Goal: Task Accomplishment & Management: Use online tool/utility

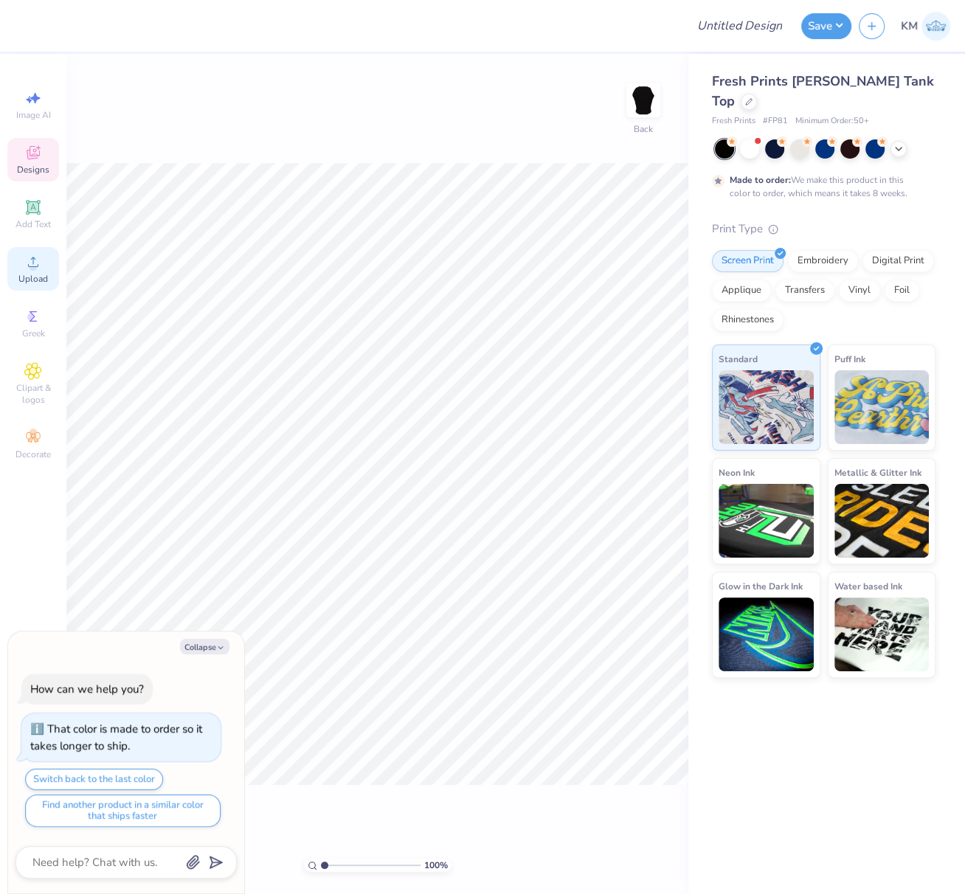
click at [32, 272] on div "Upload" at bounding box center [33, 269] width 52 height 44
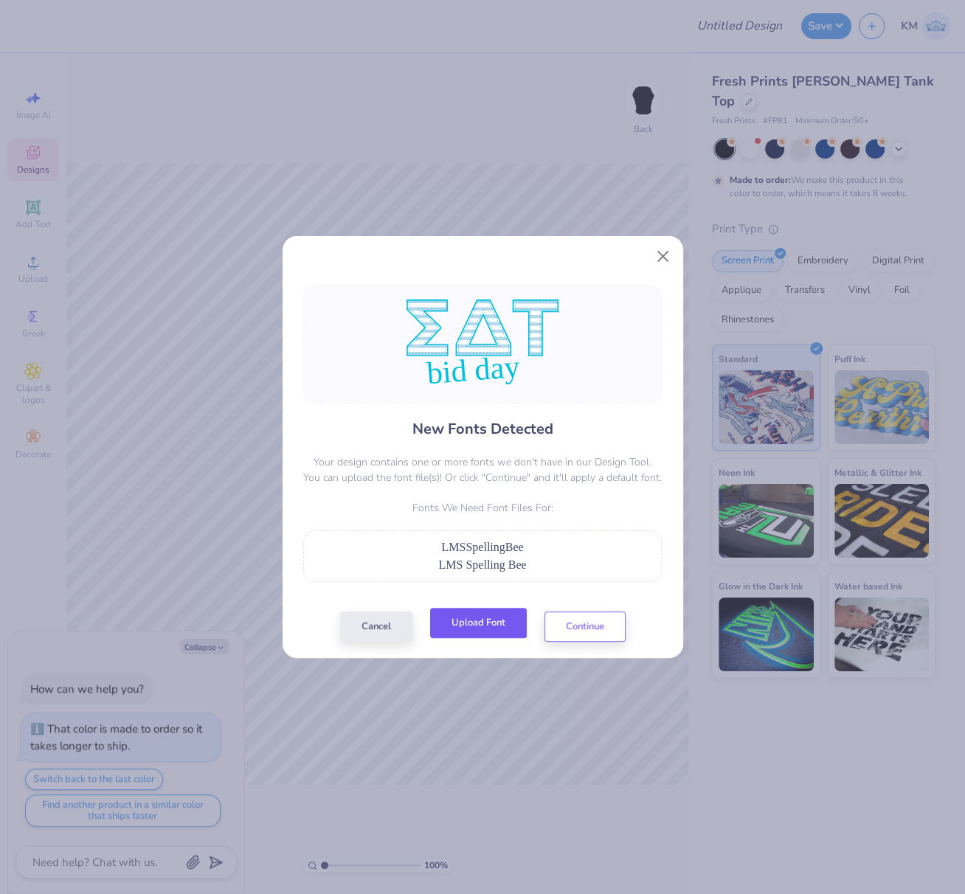
click at [492, 623] on button "Upload Font" at bounding box center [478, 623] width 97 height 30
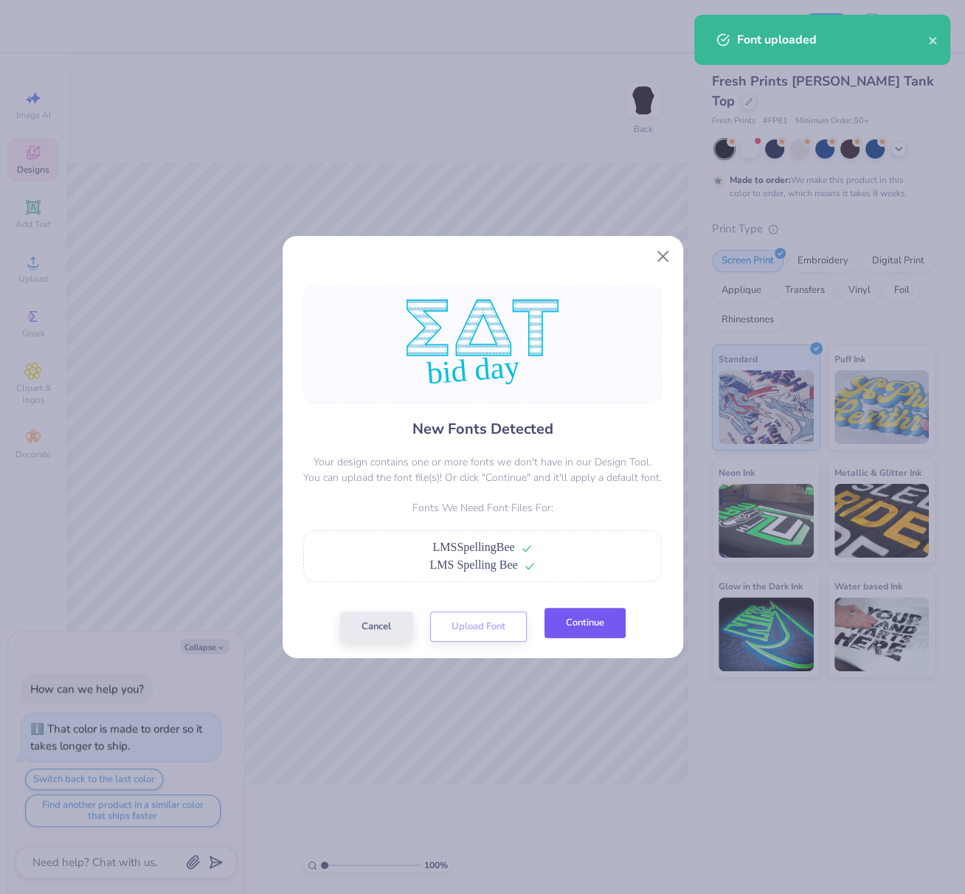
click at [575, 633] on button "Continue" at bounding box center [584, 623] width 81 height 30
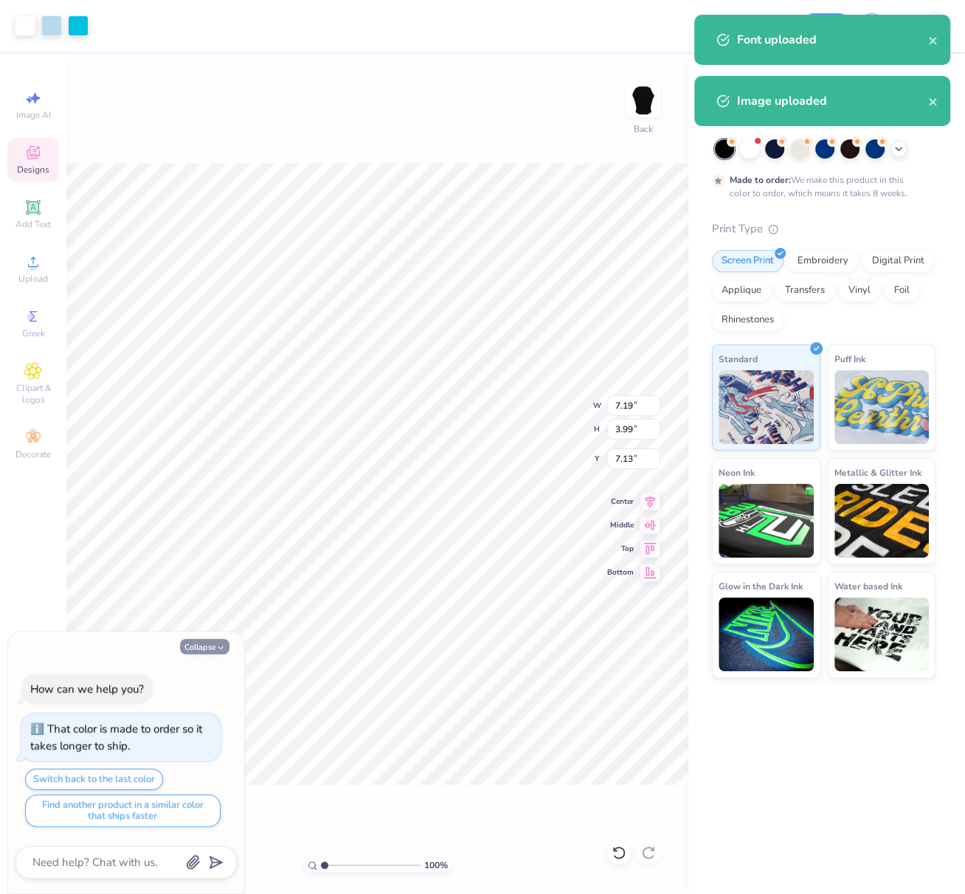
drag, startPoint x: 196, startPoint y: 648, endPoint x: 207, endPoint y: 651, distance: 11.5
click at [195, 647] on button "Collapse" at bounding box center [204, 646] width 49 height 15
type textarea "x"
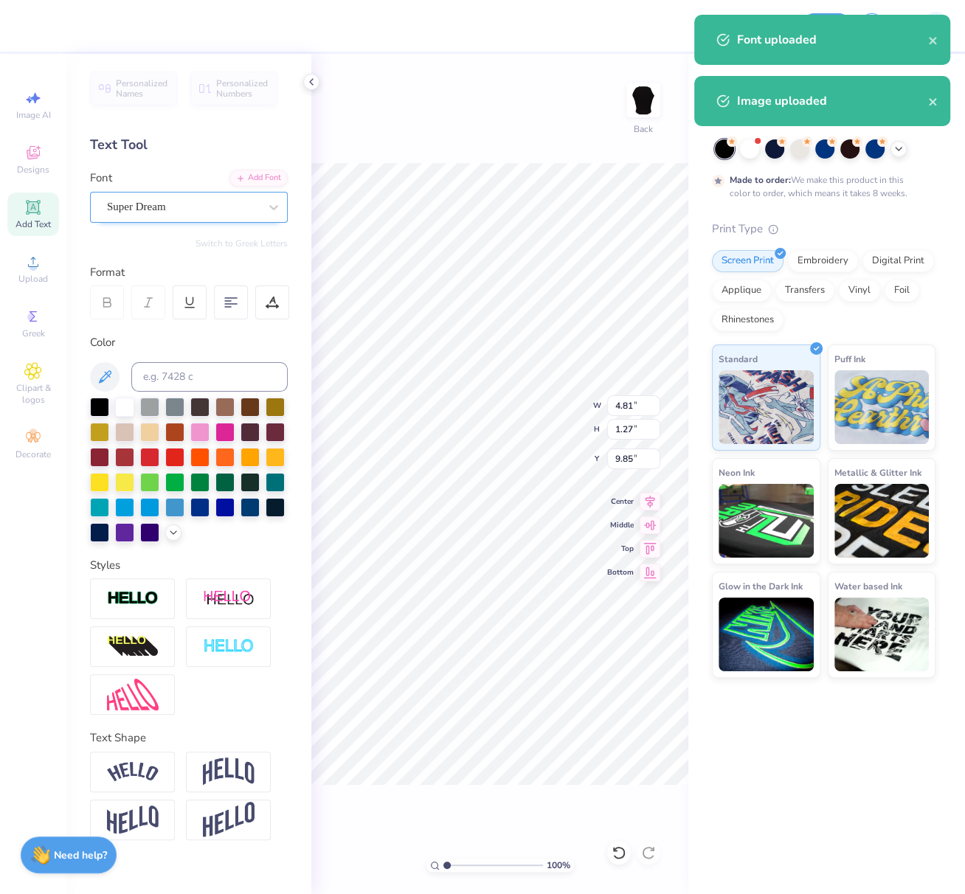
click at [150, 201] on div "Super Dream" at bounding box center [182, 206] width 155 height 23
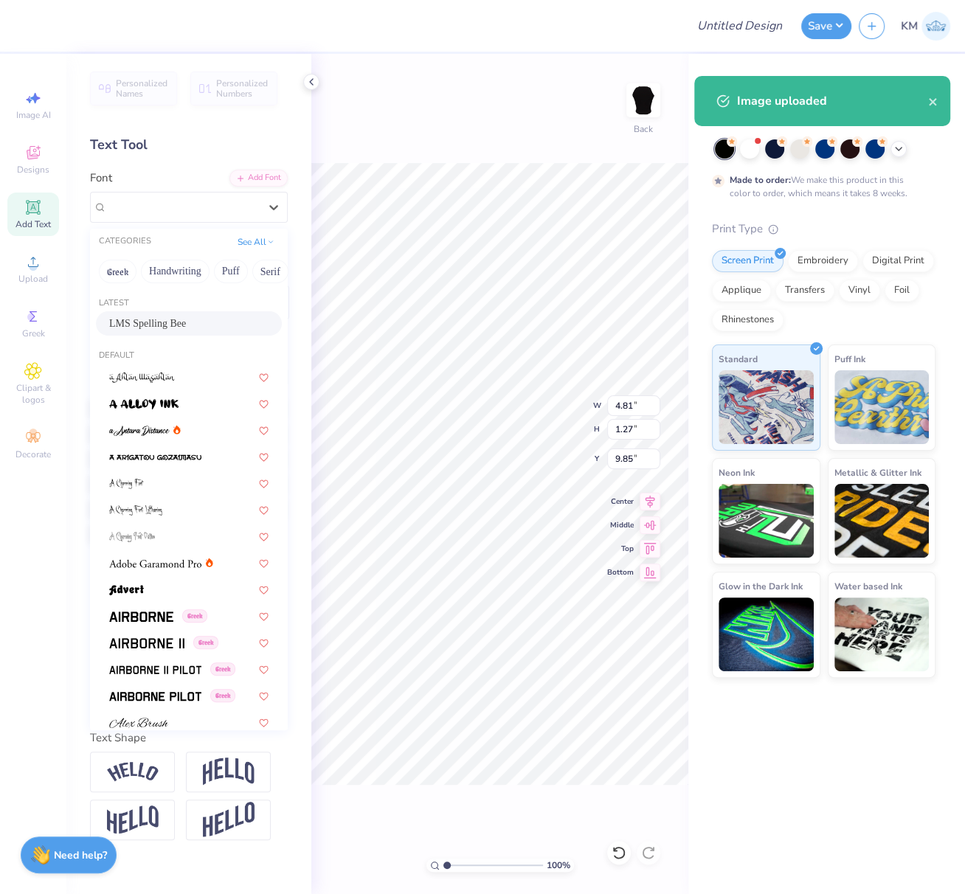
drag, startPoint x: 143, startPoint y: 321, endPoint x: 173, endPoint y: 340, distance: 35.8
click at [144, 321] on span "LMS Spelling Bee" at bounding box center [147, 323] width 77 height 15
type input "5.24"
type input "1.32"
type input "9.77"
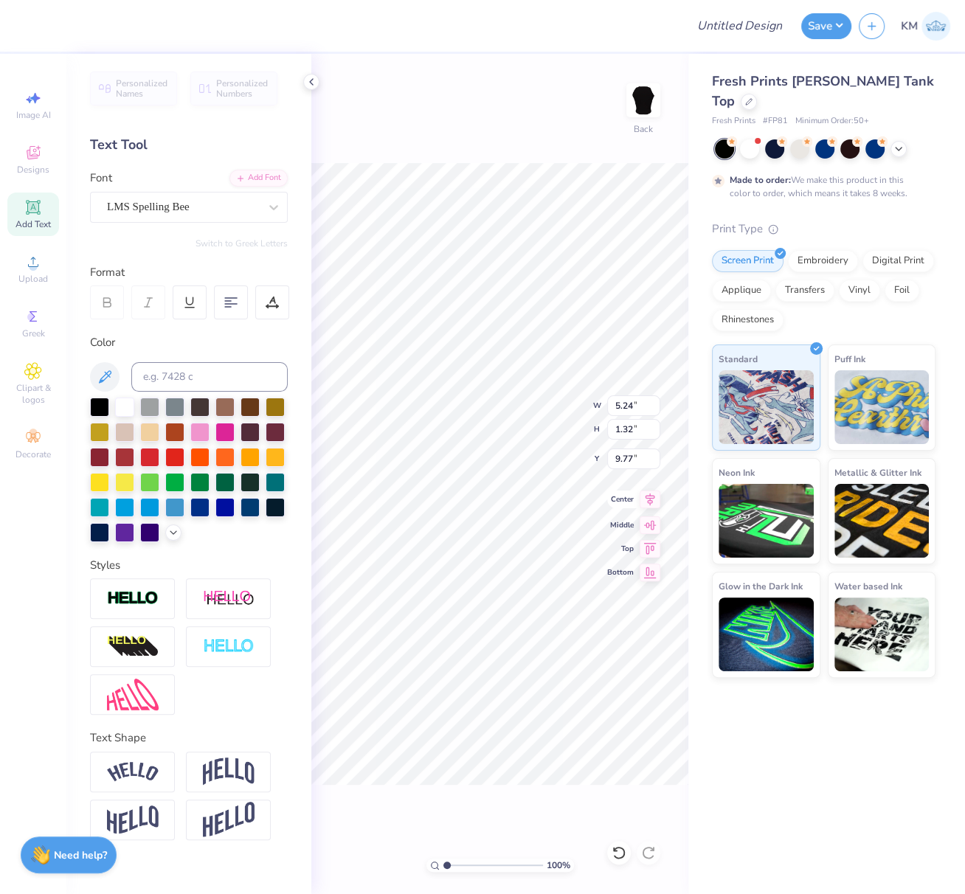
drag, startPoint x: 650, startPoint y: 502, endPoint x: 636, endPoint y: 504, distance: 14.1
click at [650, 502] on icon at bounding box center [649, 499] width 21 height 18
type input "7.19"
type input "2.69"
type input "7.13"
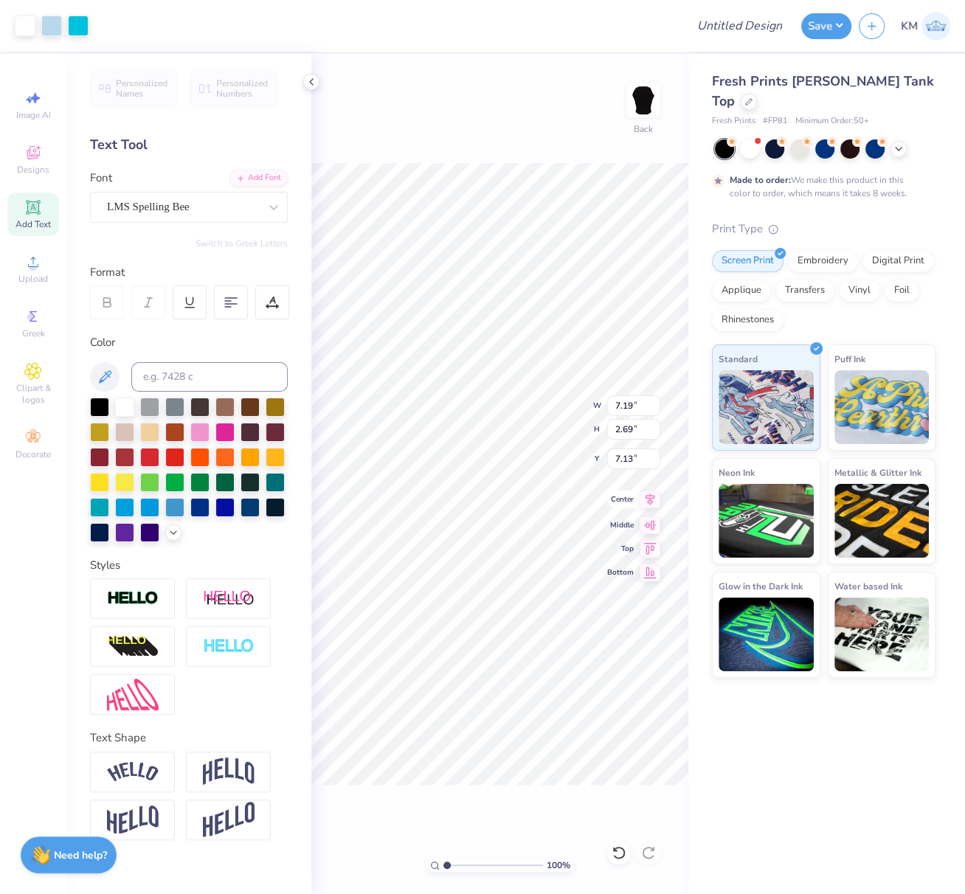
drag, startPoint x: 648, startPoint y: 498, endPoint x: 641, endPoint y: 507, distance: 11.1
click at [648, 498] on icon at bounding box center [649, 499] width 21 height 18
drag, startPoint x: 623, startPoint y: 402, endPoint x: 606, endPoint y: 400, distance: 16.3
click at [607, 400] on input "7.19" at bounding box center [633, 405] width 53 height 21
type input "7.00"
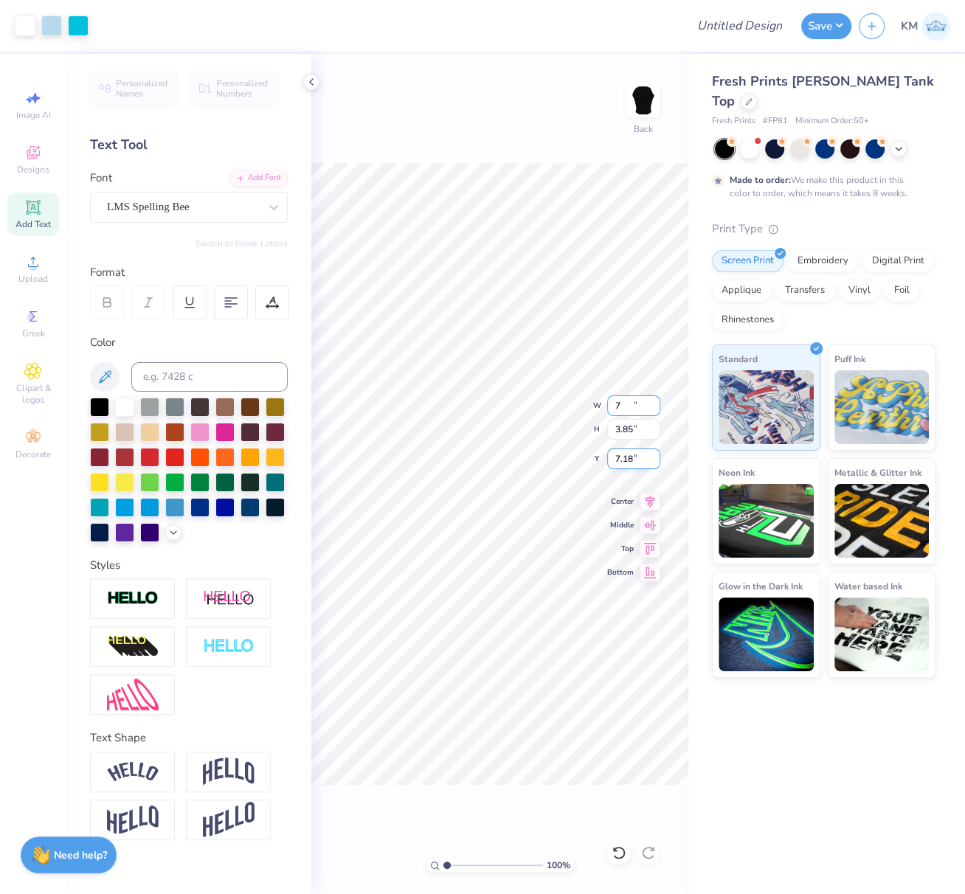
type input "3.85"
drag, startPoint x: 624, startPoint y: 454, endPoint x: 613, endPoint y: 451, distance: 11.5
click at [613, 451] on input "7.18" at bounding box center [633, 458] width 53 height 21
drag, startPoint x: 639, startPoint y: 456, endPoint x: 615, endPoint y: 454, distance: 24.4
click at [616, 454] on input "2.00" at bounding box center [633, 458] width 53 height 21
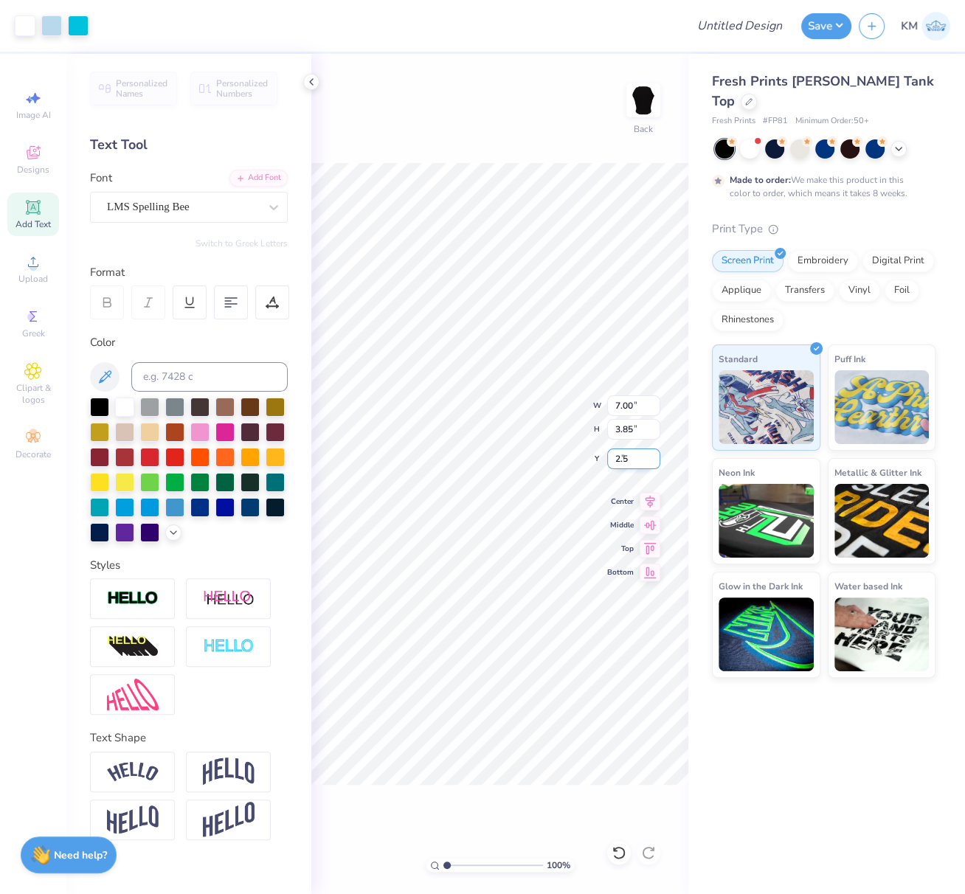
type input "2.50"
click at [650, 502] on icon at bounding box center [650, 499] width 10 height 13
click at [32, 277] on span "Upload" at bounding box center [33, 279] width 30 height 12
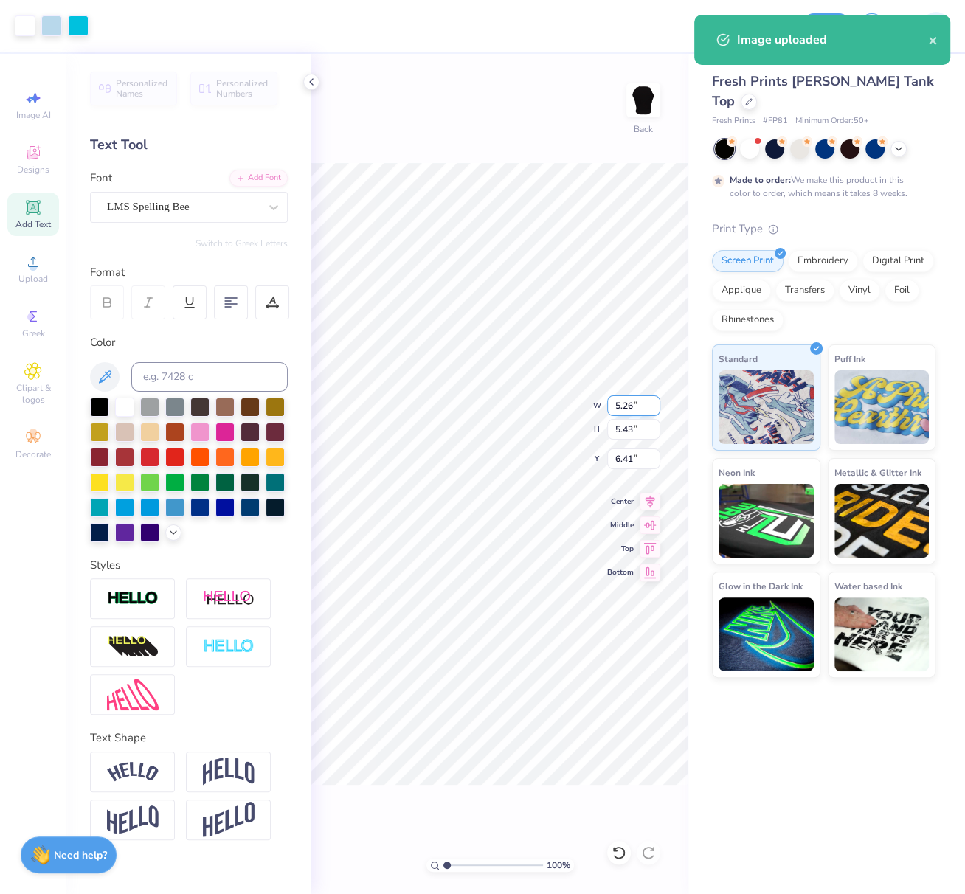
click at [606, 403] on div "100 % Back W 5.26 5.26 " H 5.43 5.43 " Y 6.41 6.41 " Center Middle Top Bottom" at bounding box center [499, 474] width 377 height 840
drag, startPoint x: 646, startPoint y: 402, endPoint x: 609, endPoint y: 406, distance: 37.1
click at [609, 400] on input "5.26" at bounding box center [633, 405] width 53 height 21
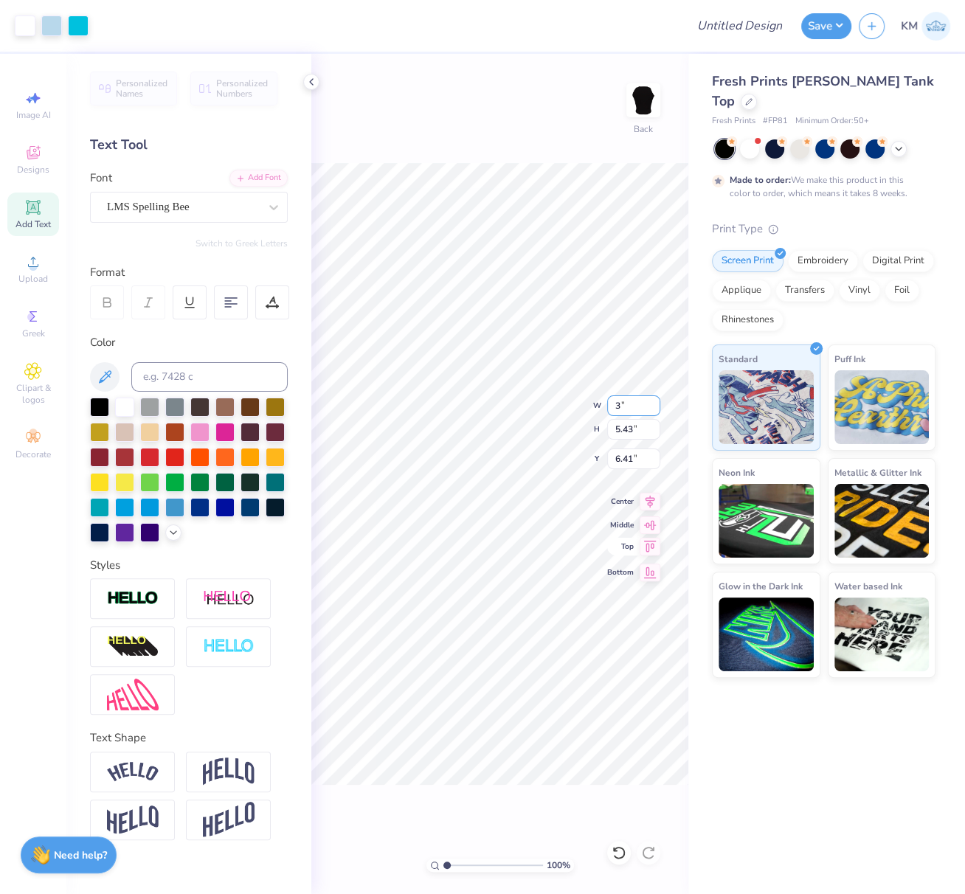
type input "3.00"
type input "3.10"
type input "7.58"
click at [595, 405] on div "100 % Back W 3.00 3.00 " H 3.10 3.10 " Y 7.58 7.58 " Center Middle Top Bottom" at bounding box center [499, 474] width 377 height 840
drag, startPoint x: 620, startPoint y: 401, endPoint x: 608, endPoint y: 405, distance: 12.4
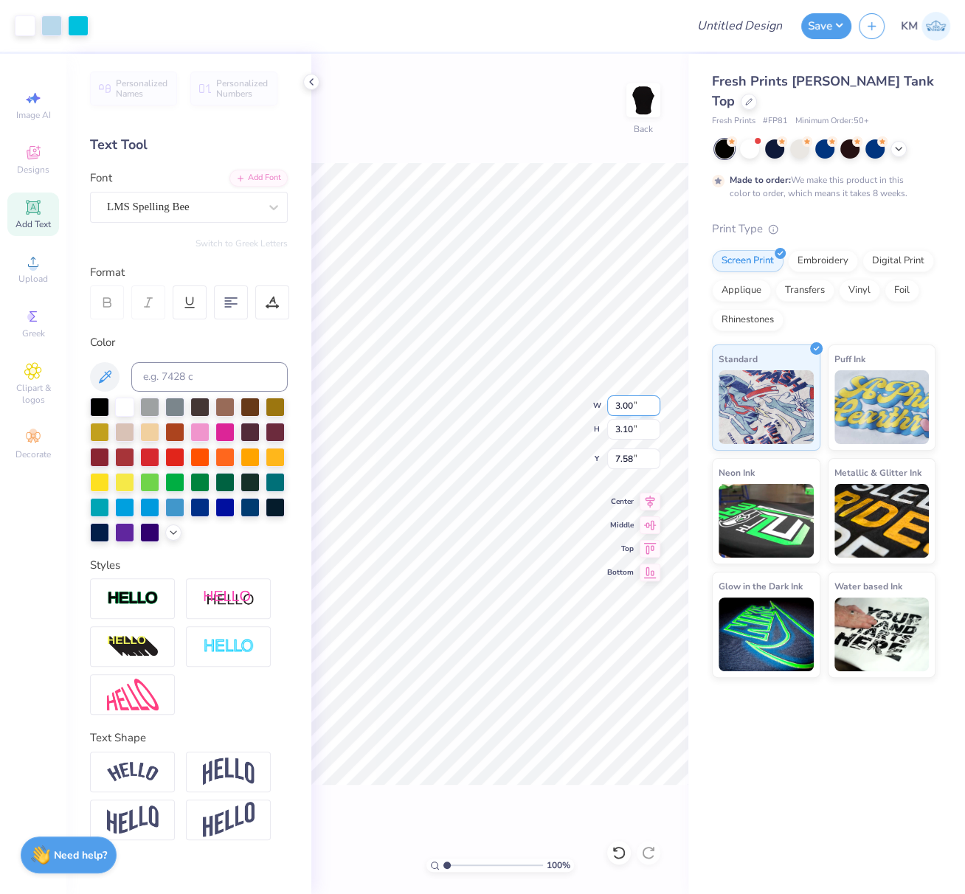
click at [608, 400] on input "3.00" at bounding box center [633, 405] width 53 height 21
type input "3"
type input "2.00"
type input "2.06"
type input "8.09"
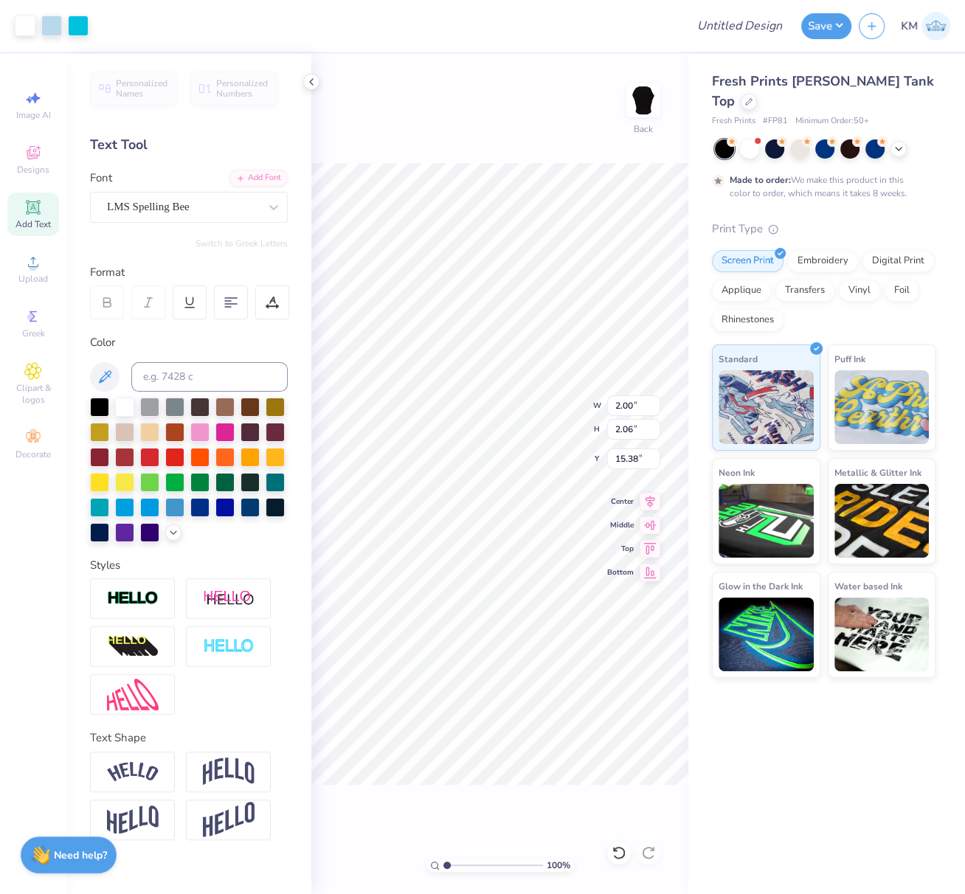
type input "15.38"
drag, startPoint x: 642, startPoint y: 403, endPoint x: 612, endPoint y: 410, distance: 31.1
click at [616, 403] on input "2.00" at bounding box center [633, 405] width 53 height 21
type input "3.00"
type input "3.10"
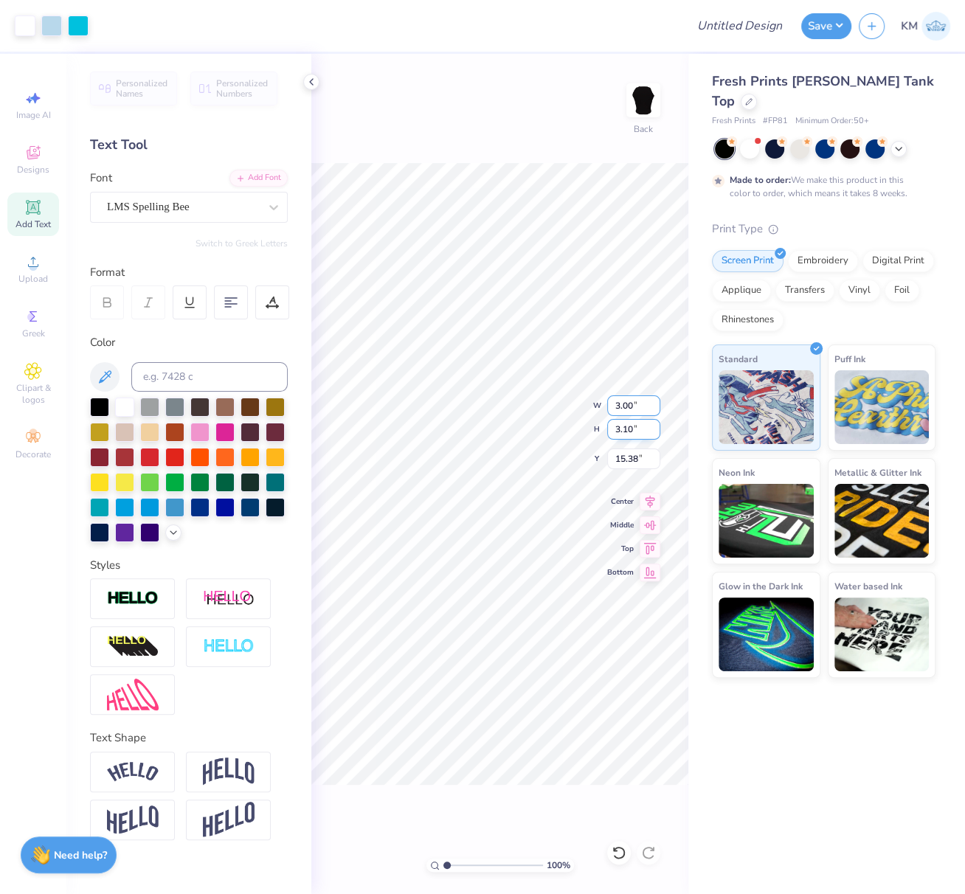
type input "14.65"
click at [897, 146] on polyline at bounding box center [898, 147] width 6 height 3
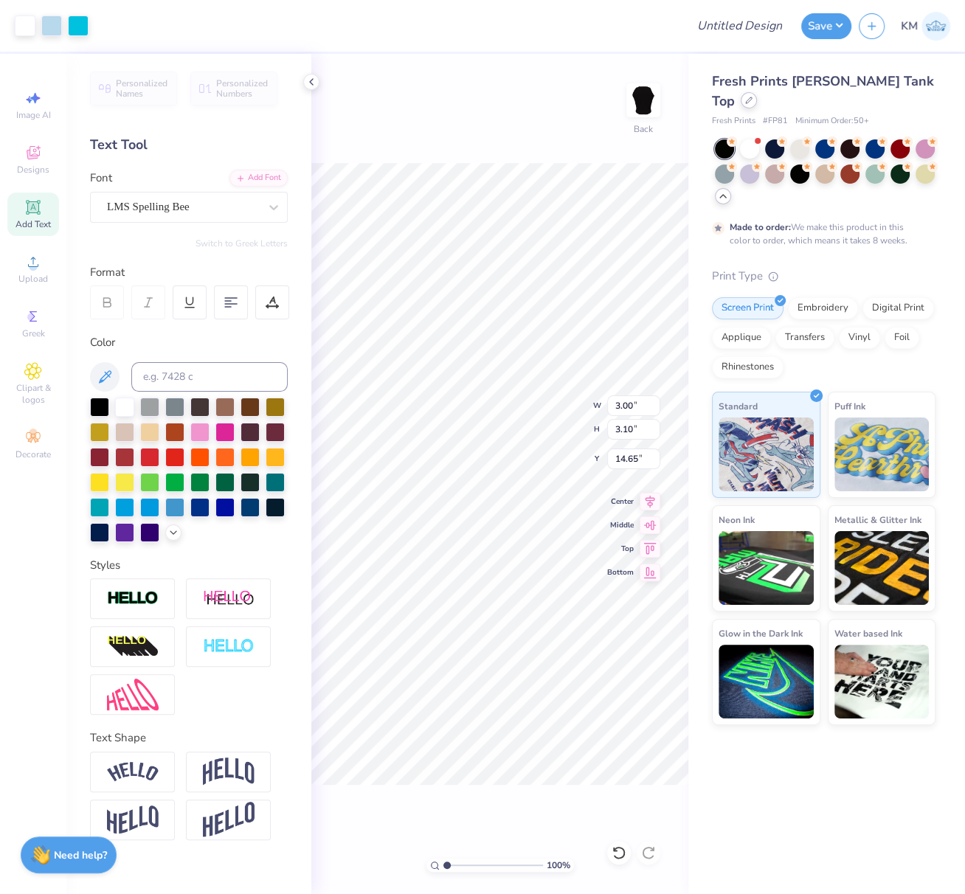
click at [752, 97] on icon at bounding box center [748, 100] width 7 height 7
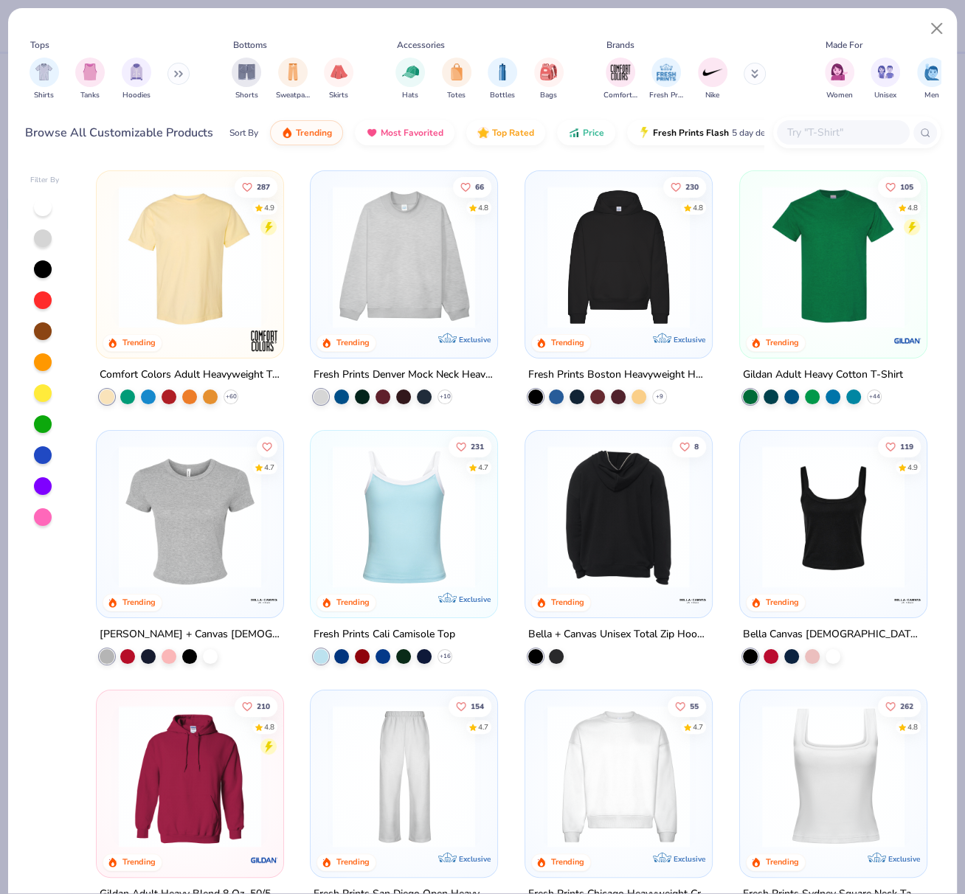
click at [183, 567] on img at bounding box center [189, 516] width 157 height 142
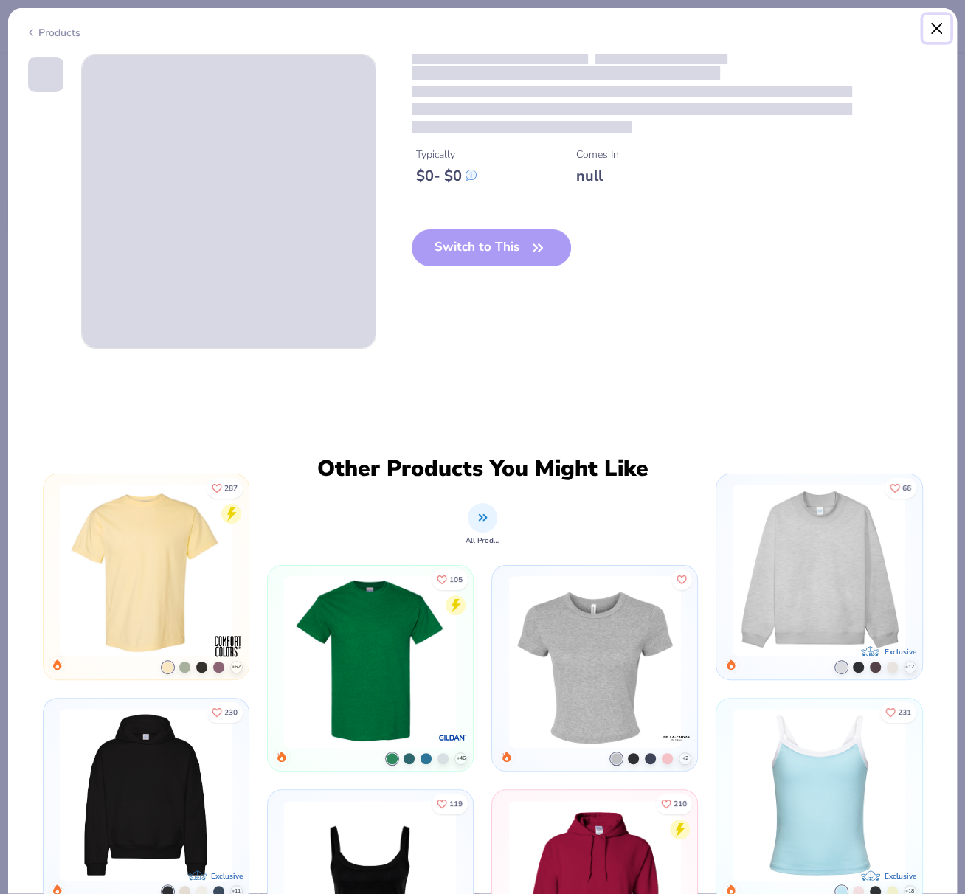
click at [937, 25] on button "Close" at bounding box center [937, 29] width 28 height 28
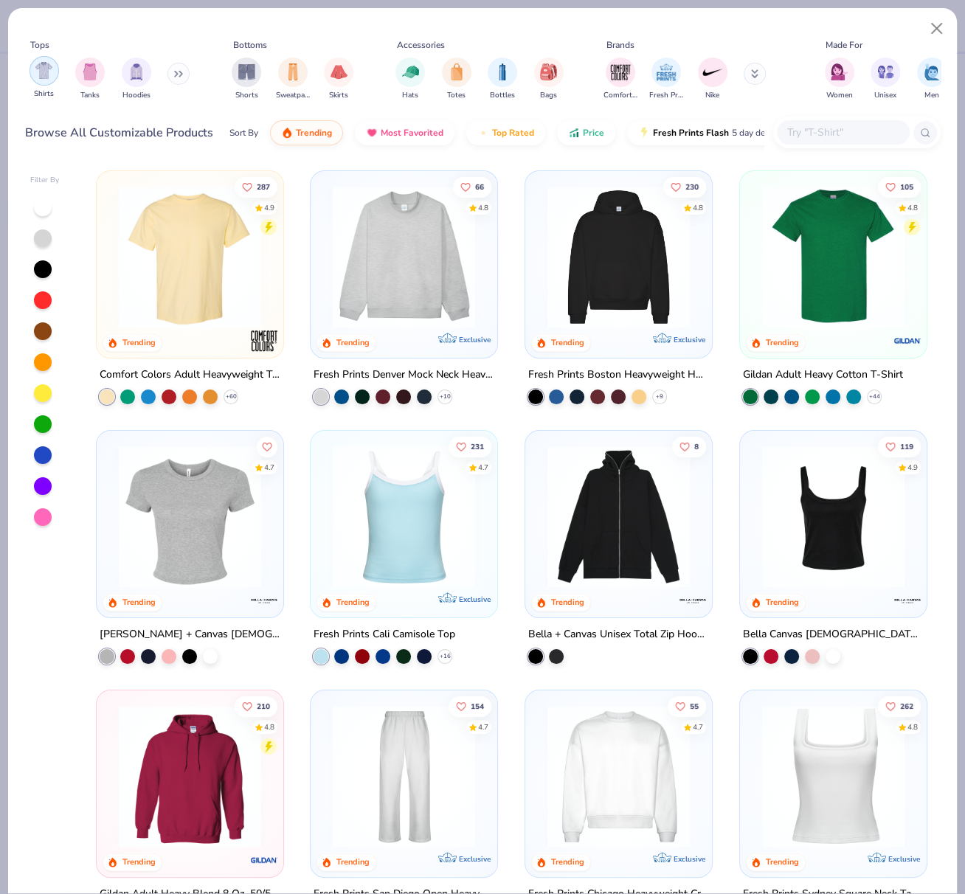
click at [47, 74] on img "filter for Shirts" at bounding box center [43, 70] width 17 height 17
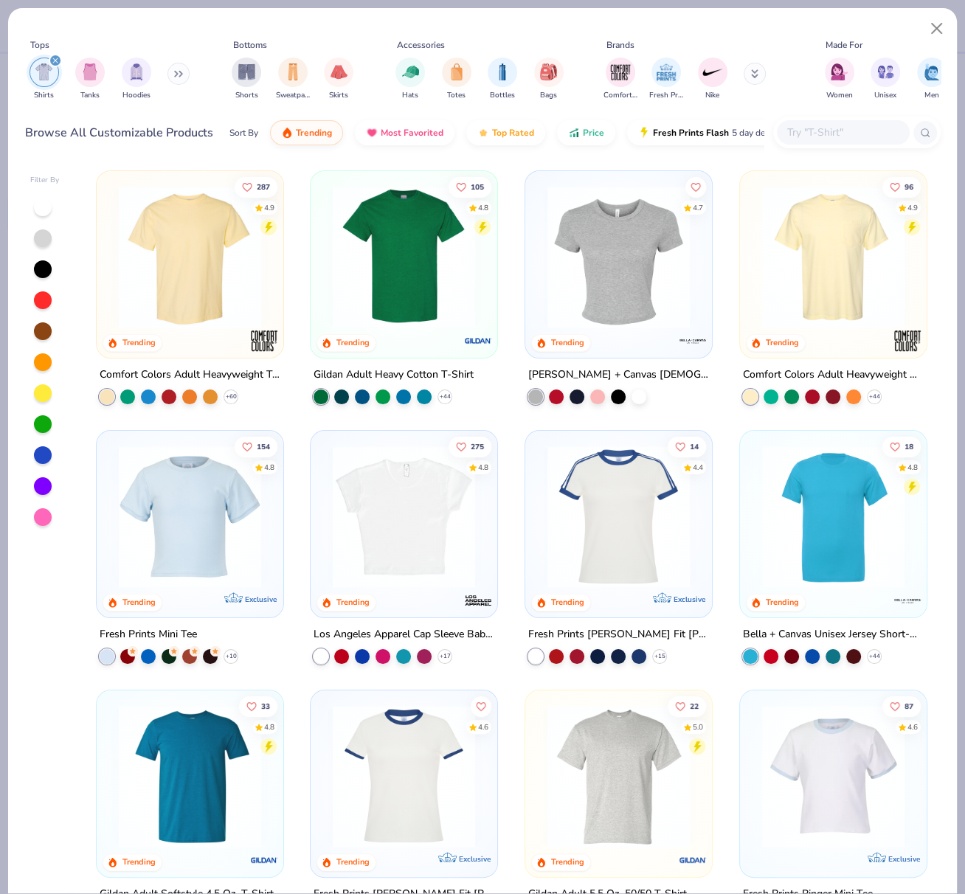
click at [626, 272] on img at bounding box center [618, 257] width 157 height 142
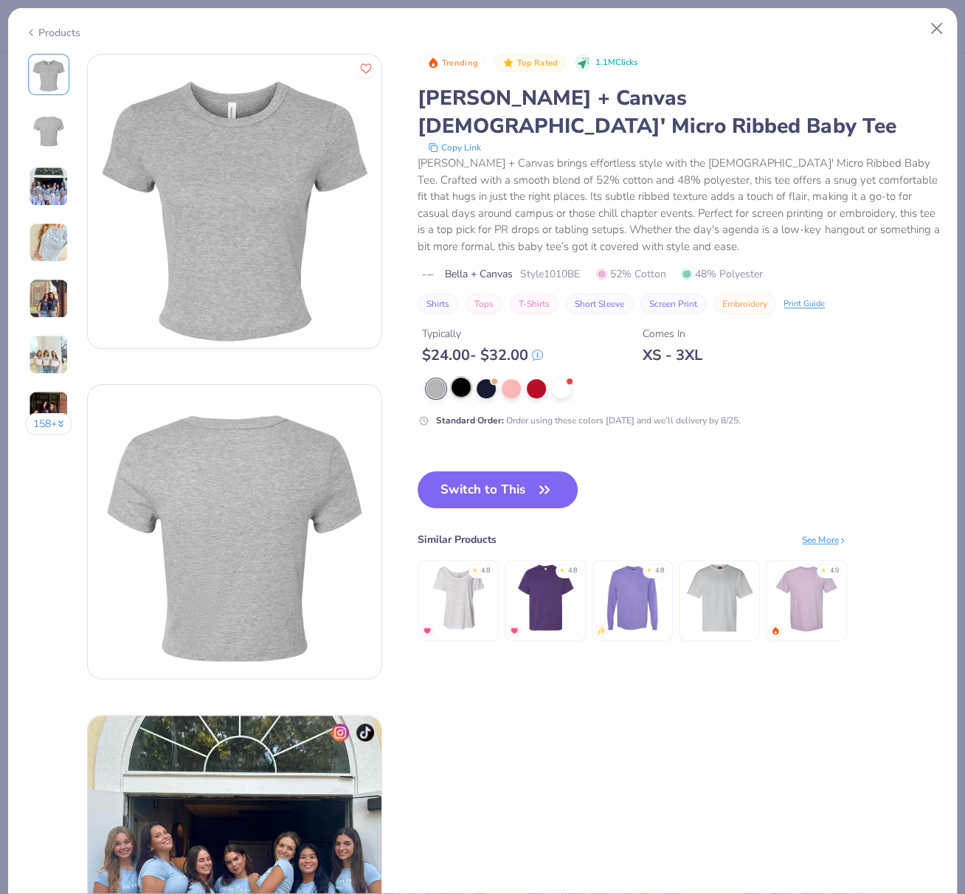
click at [462, 378] on div at bounding box center [460, 387] width 19 height 19
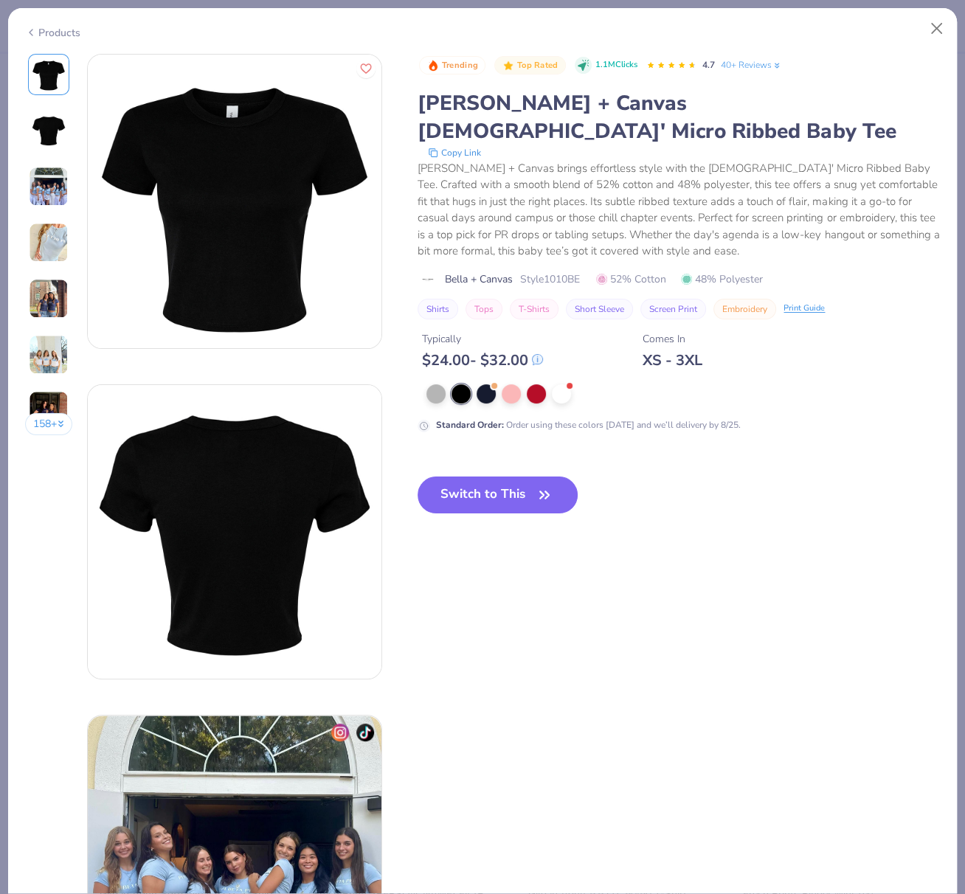
click at [513, 476] on button "Switch to This" at bounding box center [497, 494] width 160 height 37
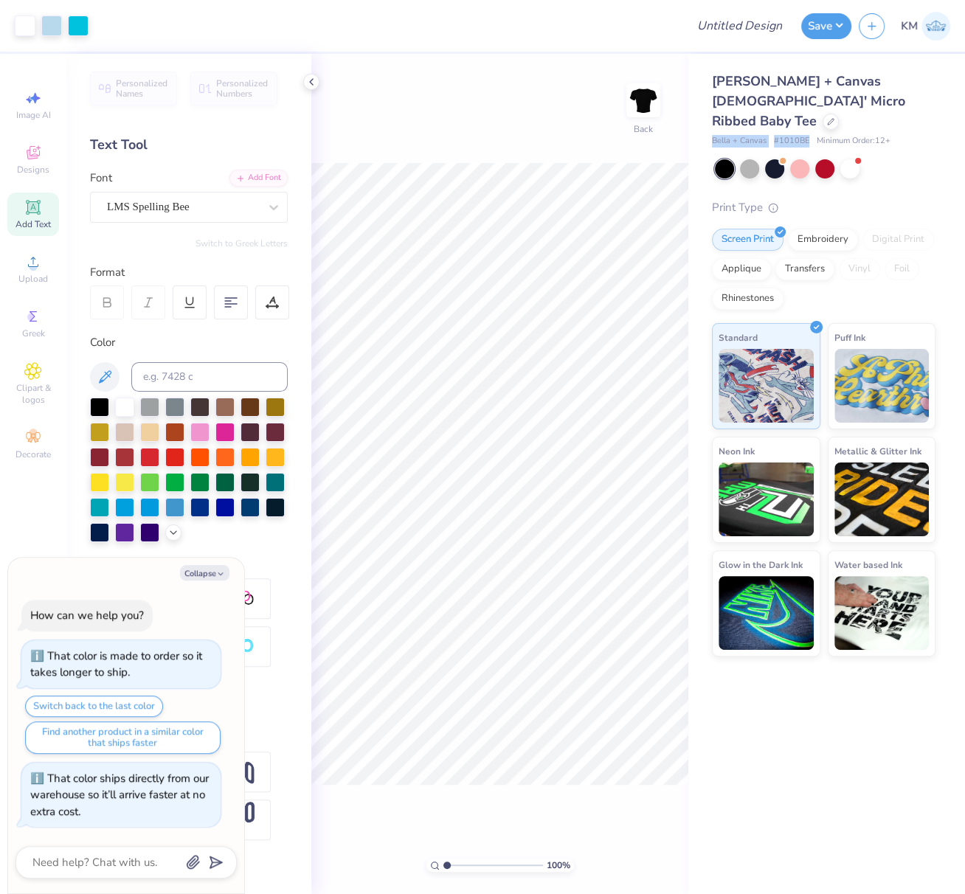
drag, startPoint x: 710, startPoint y: 120, endPoint x: 805, endPoint y: 122, distance: 95.9
click at [806, 120] on div "Bella + Canvas Ladies' Micro Ribbed Baby Tee Bella + Canvas # 1010BE Minimum Or…" at bounding box center [826, 355] width 277 height 603
copy div "Bella + Canvas # 1010BE"
type textarea "x"
drag, startPoint x: 637, startPoint y: 468, endPoint x: 609, endPoint y: 471, distance: 27.4
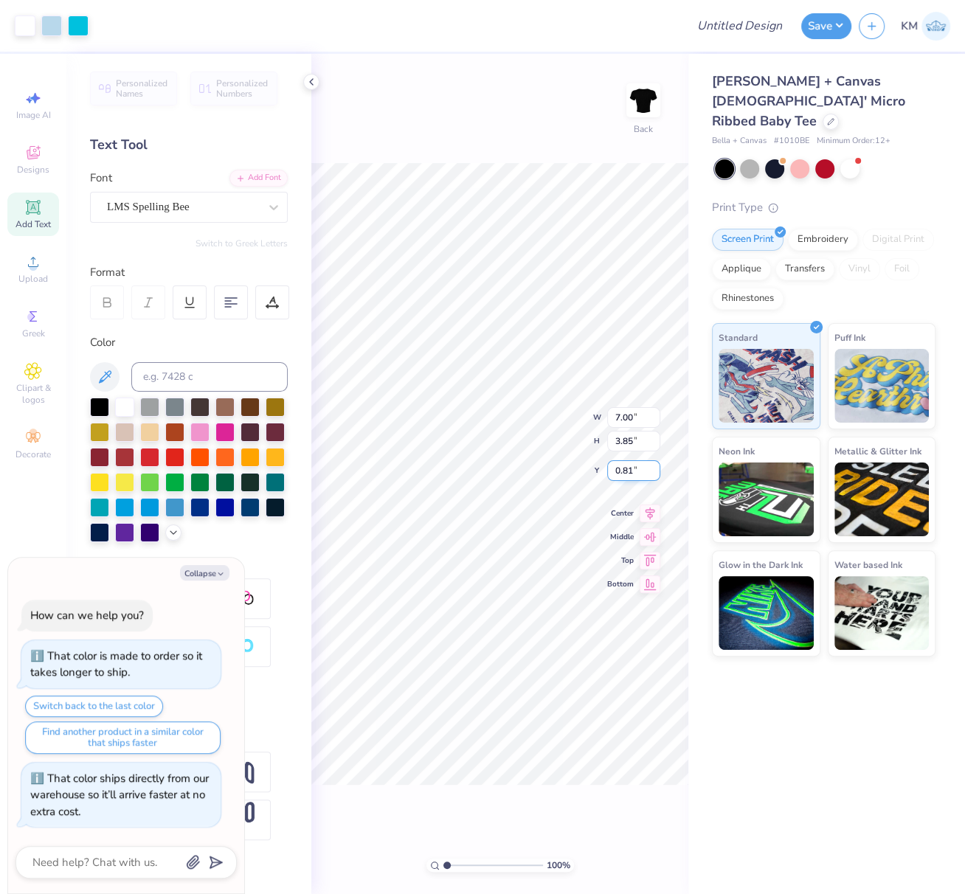
click at [609, 470] on input "0.81" at bounding box center [633, 470] width 53 height 21
type input "2"
type textarea "x"
drag, startPoint x: 642, startPoint y: 461, endPoint x: 609, endPoint y: 459, distance: 32.5
click at [609, 458] on input "2.00" at bounding box center [633, 458] width 53 height 21
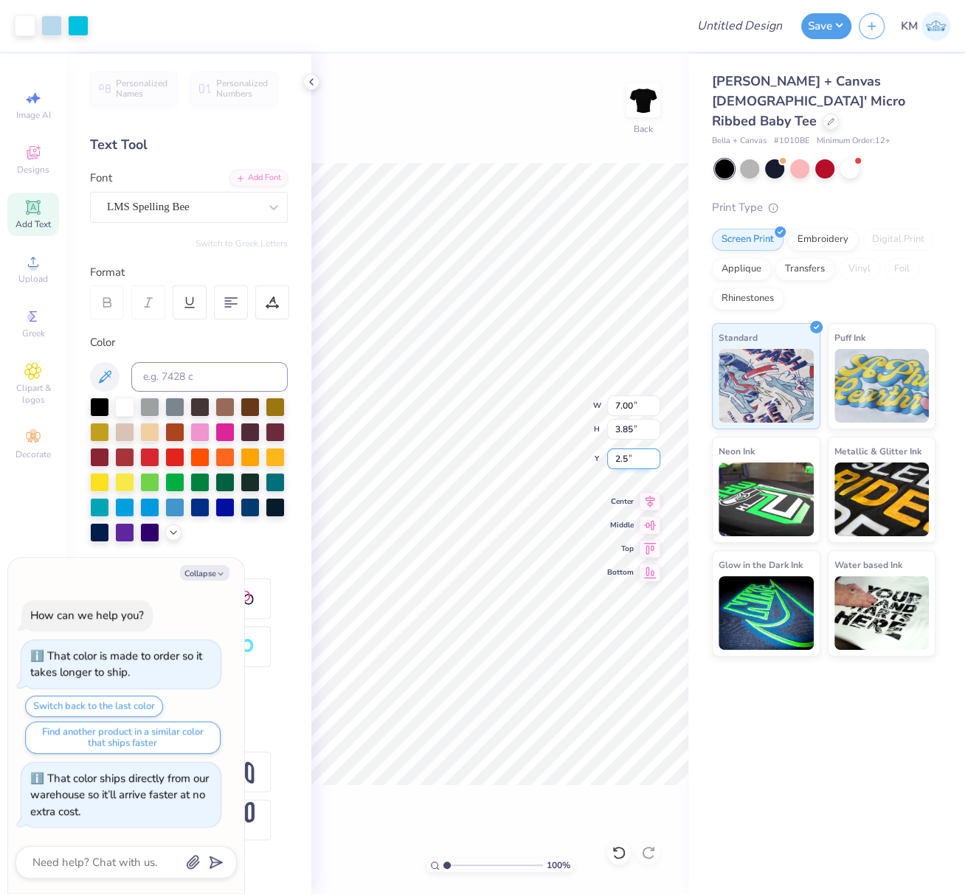
type input "2.5"
type textarea "x"
type input "2.50"
click at [651, 501] on icon at bounding box center [649, 499] width 21 height 18
click at [592, 403] on div "100 % Back W 3.00 3.00 " H 3.10 3.10 " Y 12.96 12.96 " Center Middle Top Bottom" at bounding box center [499, 474] width 377 height 840
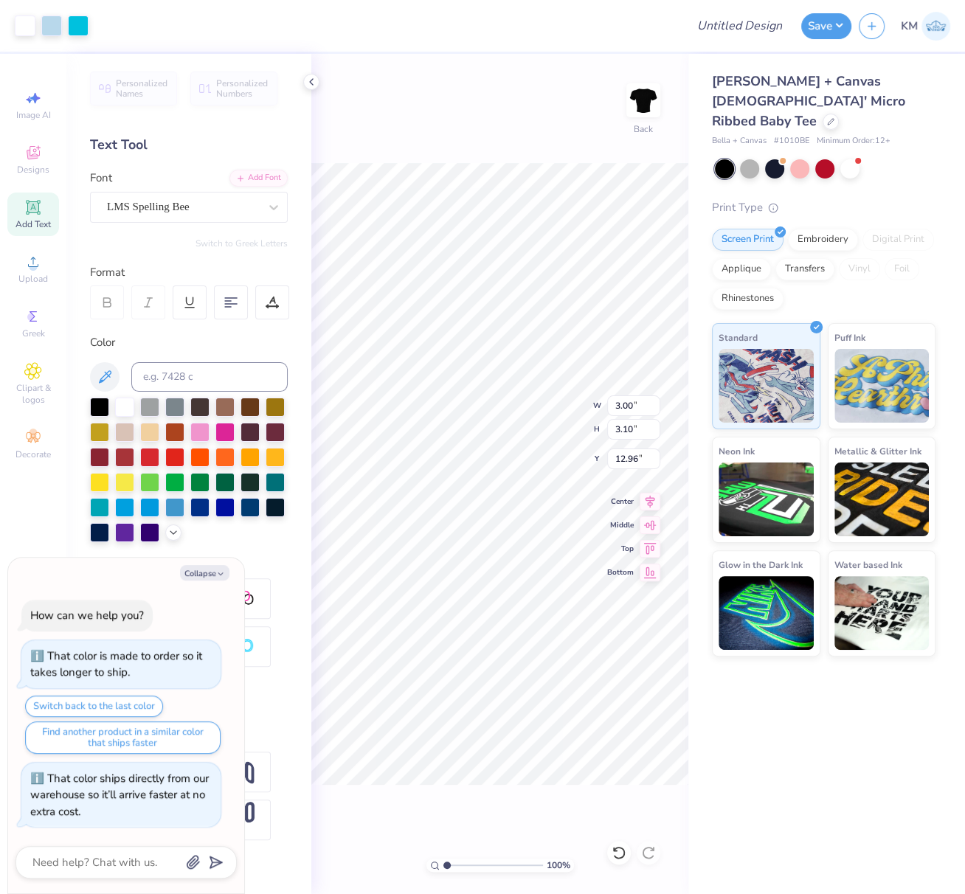
type textarea "x"
type input "13.40"
type textarea "x"
type input "13.09"
click at [604, 460] on div "100 % Back W 3.00 3.00 " H 3.10 3.10 " Y 13.09 13.09 " Center Middle Top Bottom" at bounding box center [499, 474] width 377 height 840
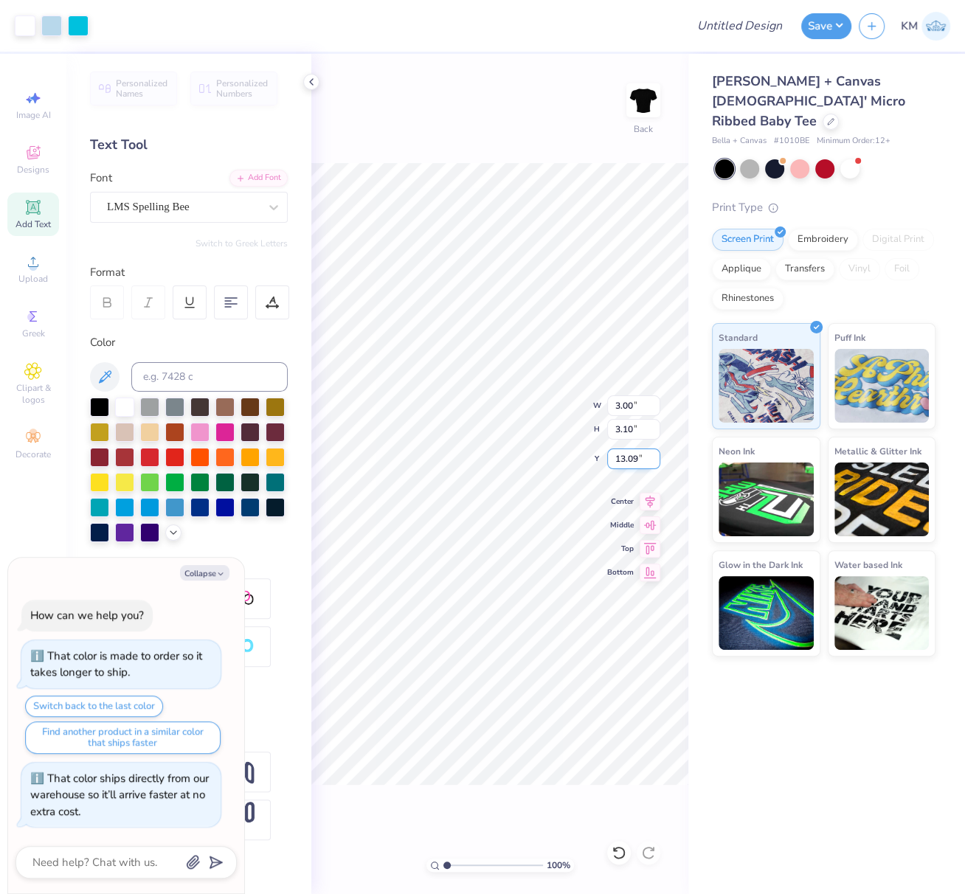
click at [605, 460] on div "100 % Back W 3.00 3.00 " H 3.10 3.10 " Y 13.09 13.09 " Center Middle Top Bottom" at bounding box center [499, 474] width 377 height 840
type textarea "x"
drag, startPoint x: 626, startPoint y: 457, endPoint x: 606, endPoint y: 465, distance: 21.2
click at [620, 457] on input "13.09" at bounding box center [633, 458] width 53 height 21
type input "13"
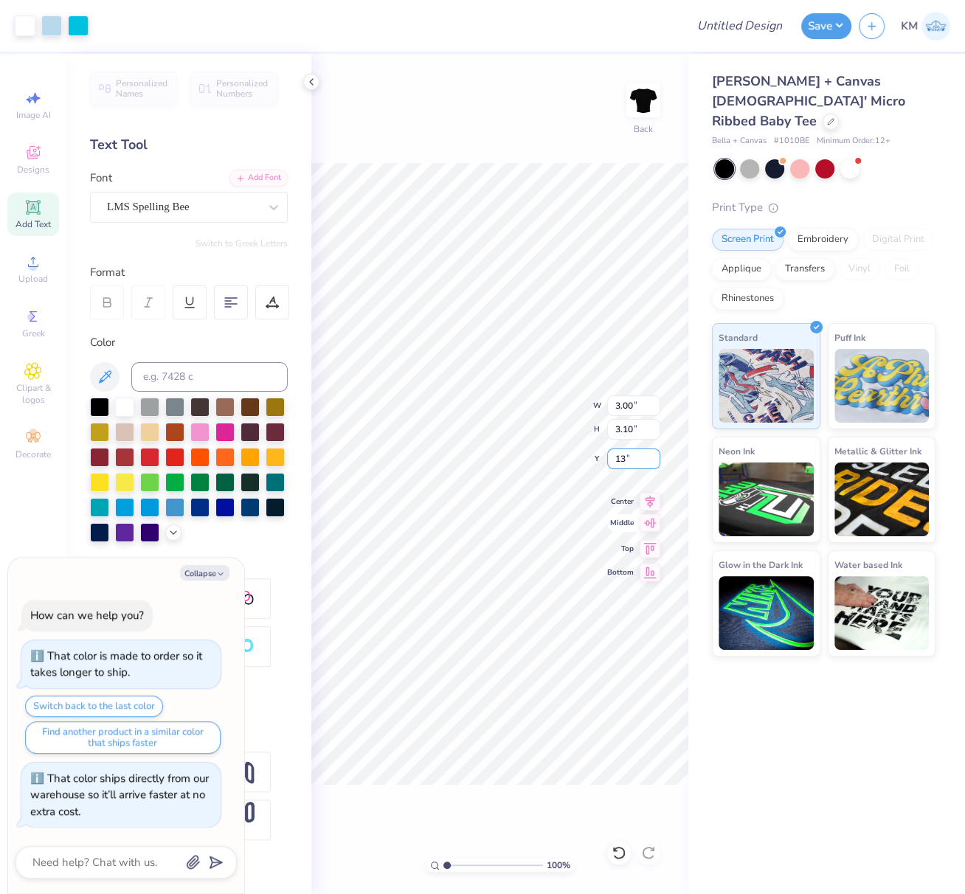
type textarea "x"
type input "13.00"
click at [388, 799] on div "100 % Back" at bounding box center [499, 474] width 377 height 840
click at [196, 572] on button "Collapse" at bounding box center [204, 572] width 49 height 15
type textarea "x"
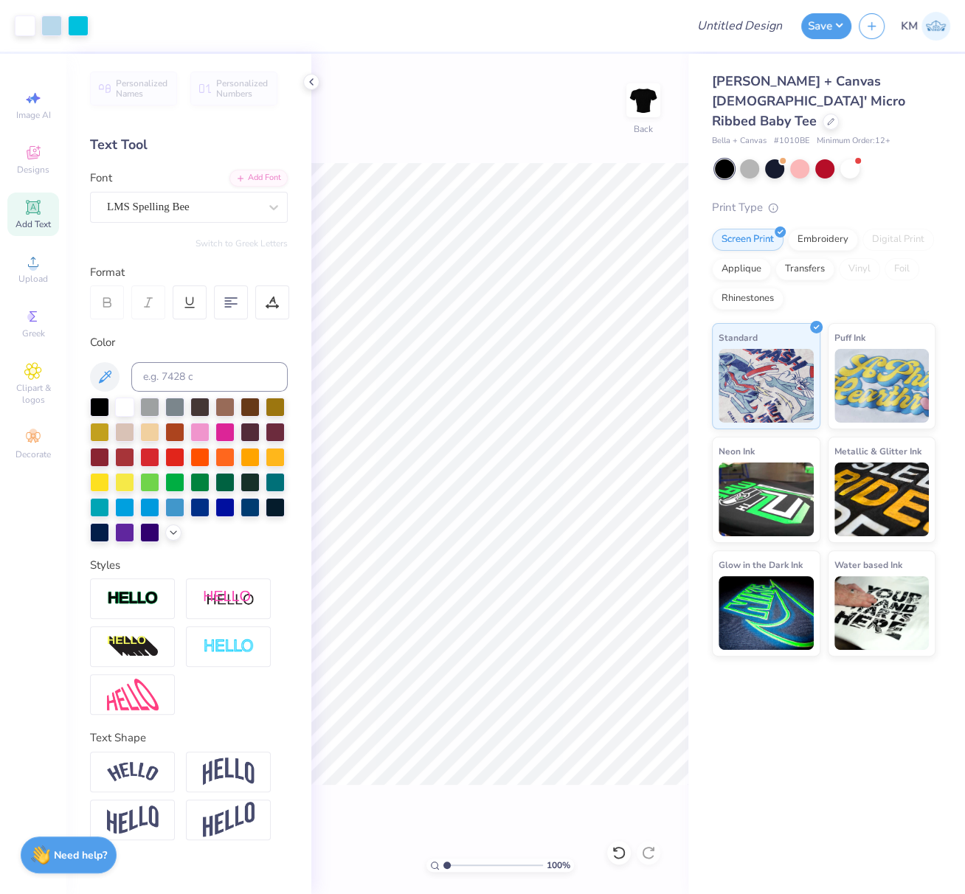
click at [403, 799] on div "100 % Back" at bounding box center [499, 474] width 377 height 840
click at [311, 82] on polyline at bounding box center [311, 82] width 3 height 6
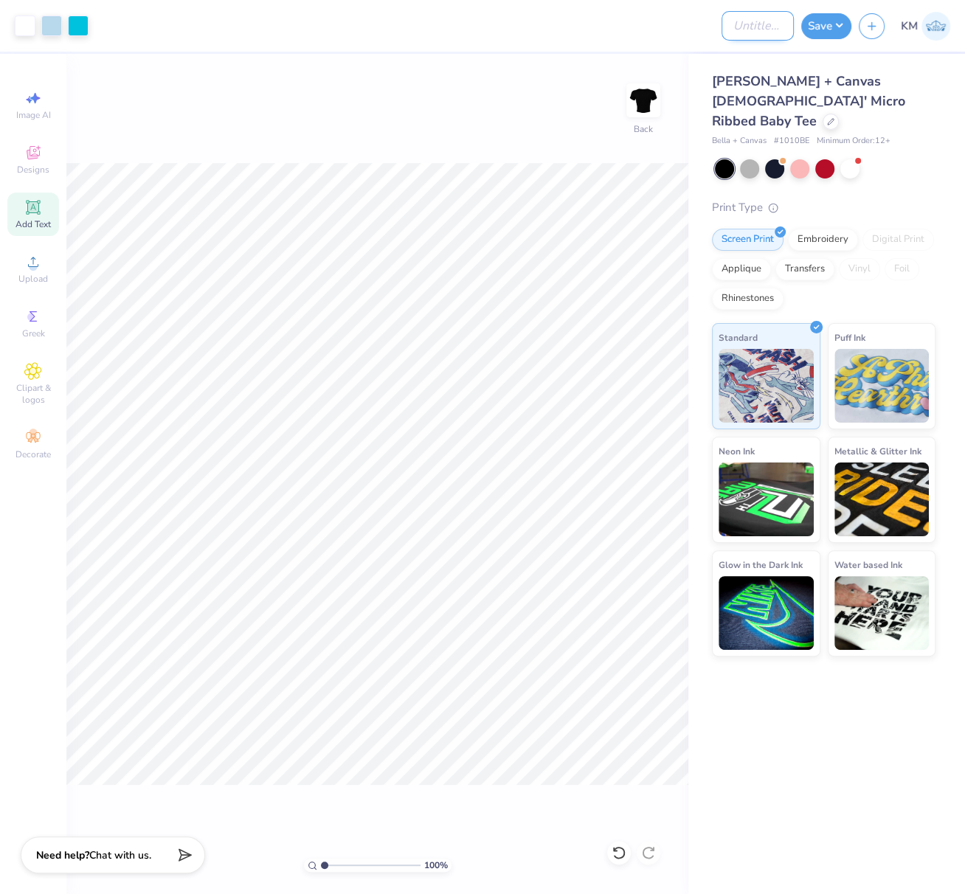
click at [738, 21] on input "Design Title" at bounding box center [757, 26] width 72 height 30
paste input "Bella + Canvas #1010BE"
type input "Bella + Canvas #1010BE"
paste input "FPS239247"
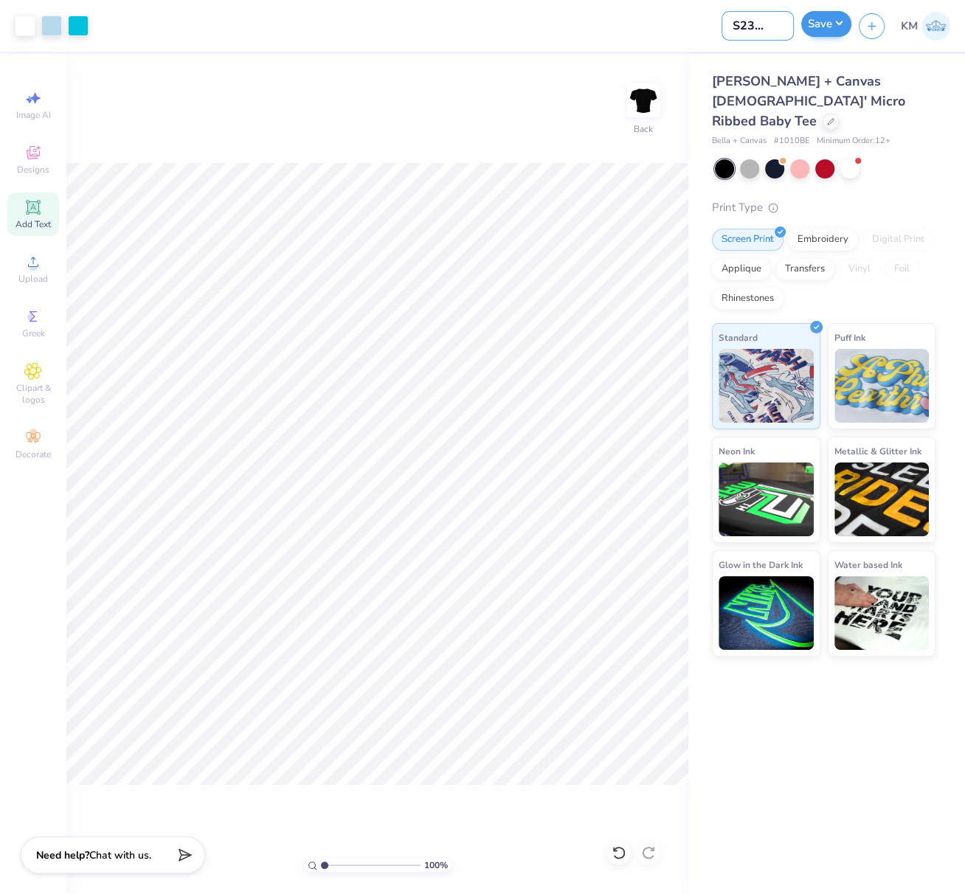
type input "FPS239247"
drag, startPoint x: 833, startPoint y: 24, endPoint x: 829, endPoint y: 41, distance: 17.4
click at [833, 24] on button "Save" at bounding box center [826, 24] width 50 height 26
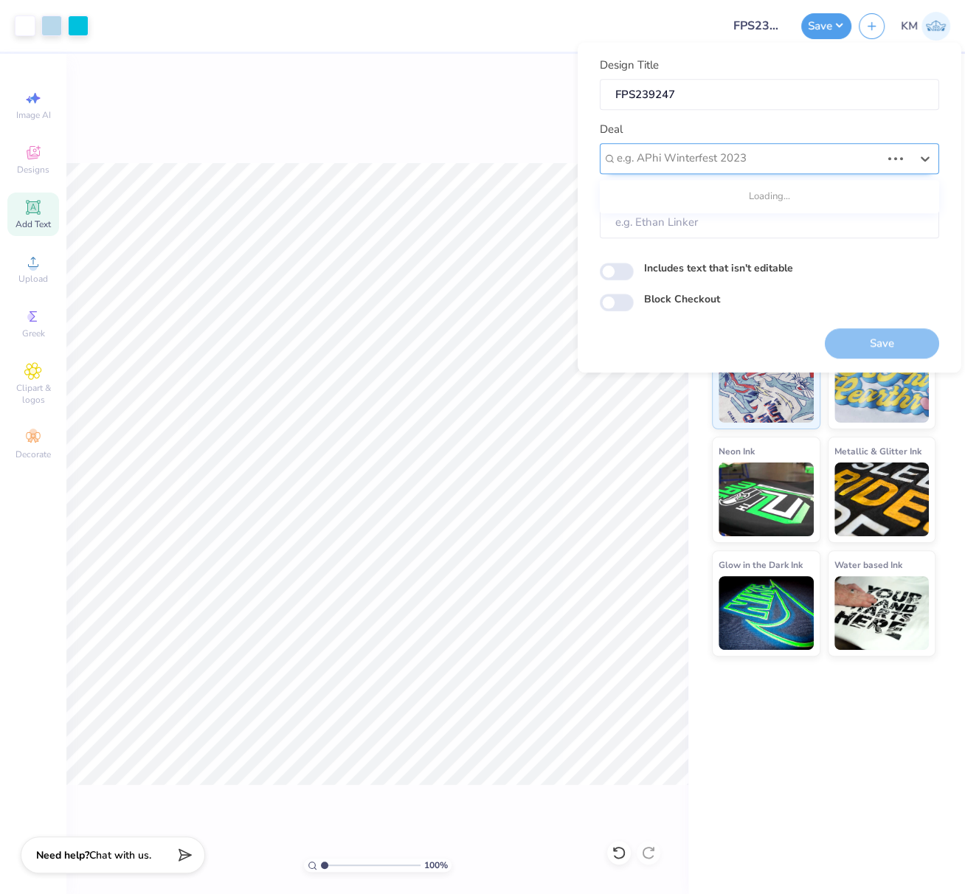
click at [687, 168] on div "e.g. APhi Winterfest 2023" at bounding box center [748, 158] width 267 height 23
click at [733, 194] on div "Design Tool Gallery" at bounding box center [769, 198] width 327 height 24
type input "design tool galle"
type input "Design Tool Gallery User"
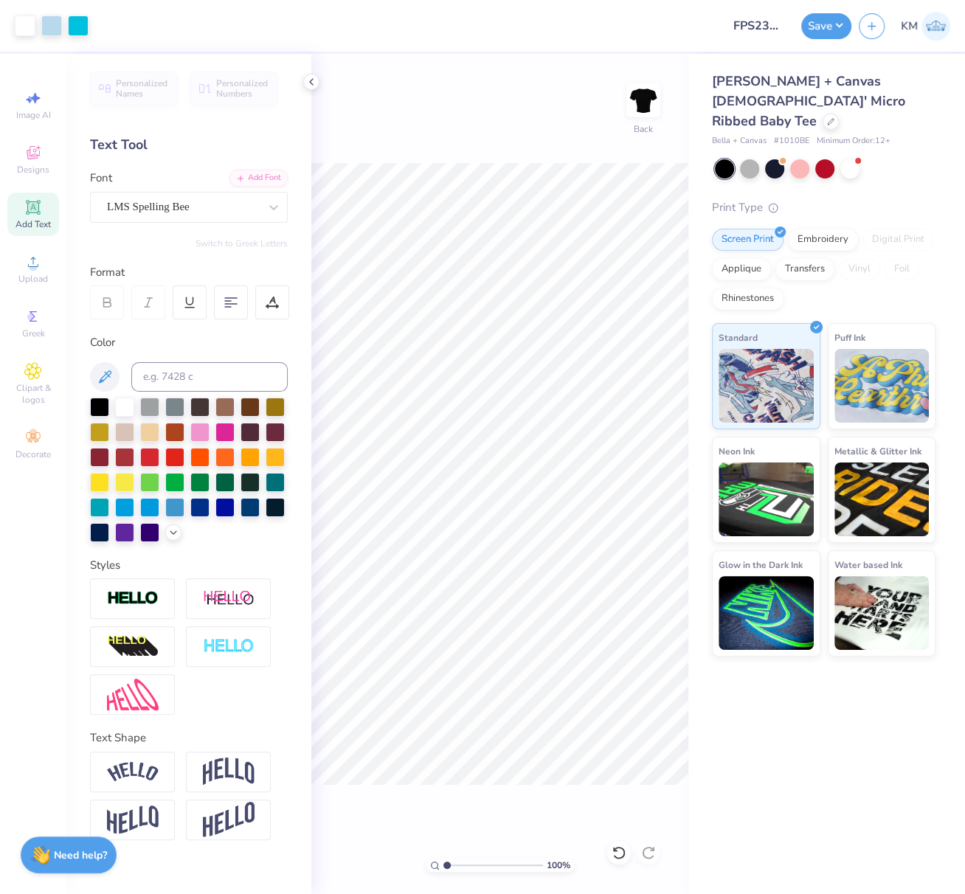
click at [311, 79] on icon at bounding box center [311, 82] width 12 height 12
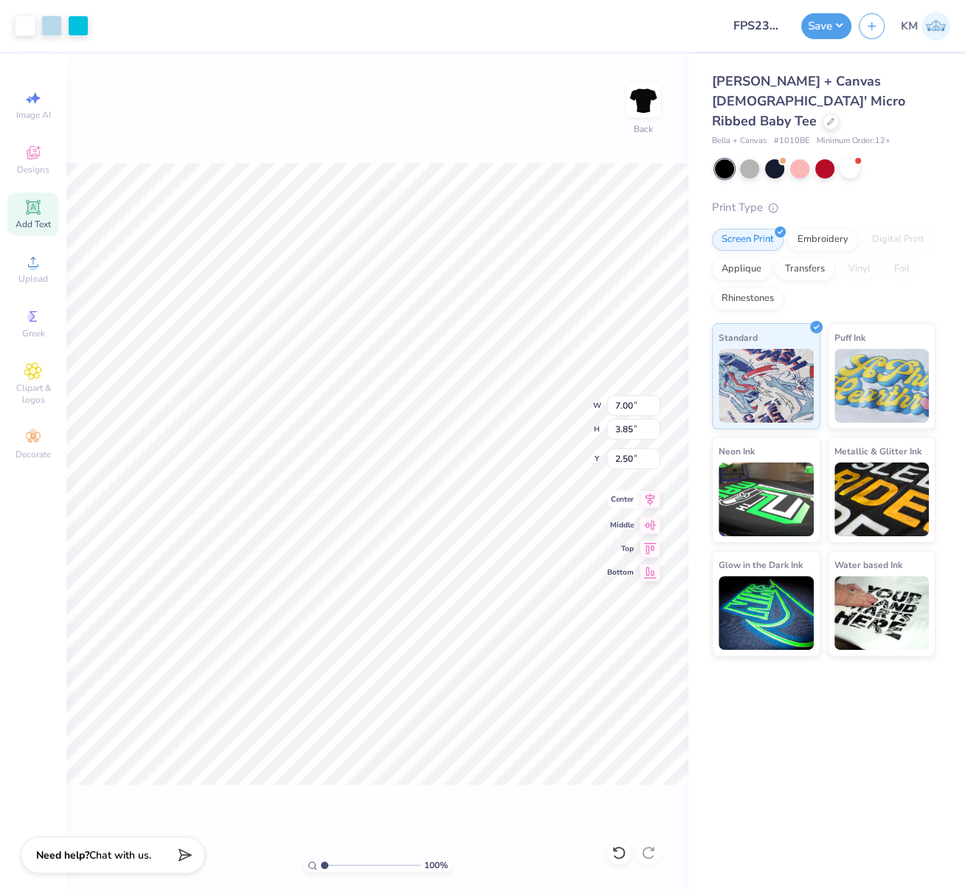
click at [652, 503] on icon at bounding box center [649, 499] width 21 height 18
click at [825, 28] on button "Save" at bounding box center [826, 24] width 50 height 26
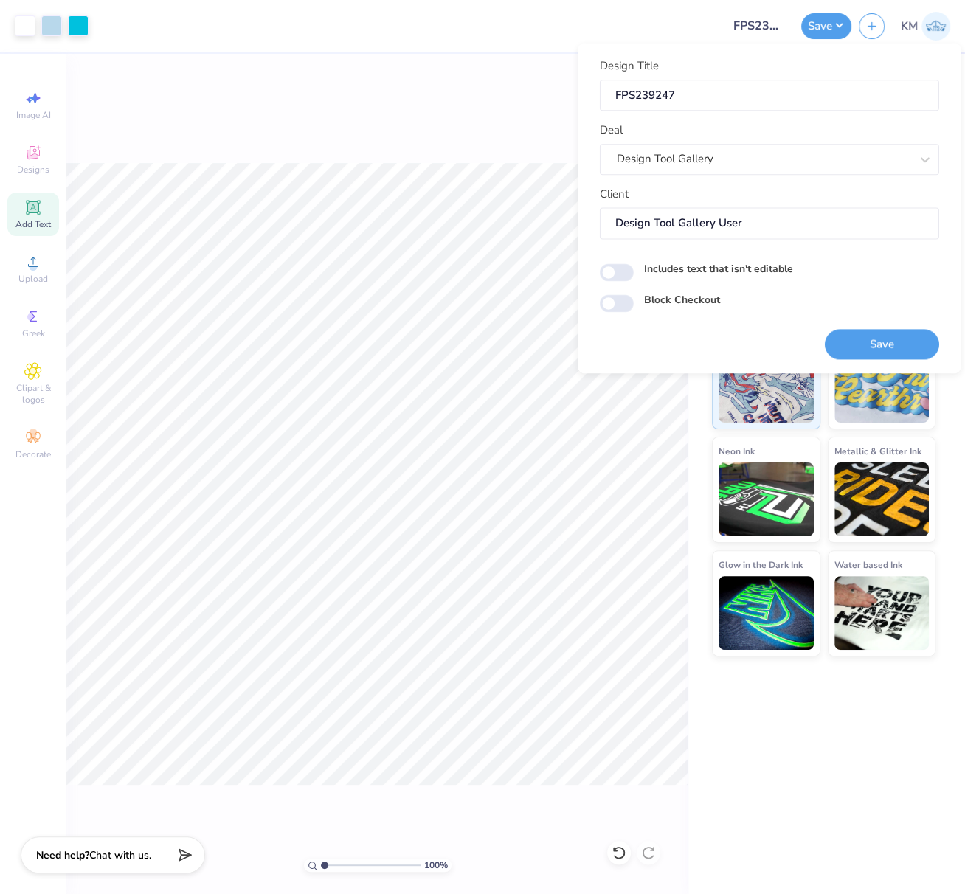
click at [887, 346] on button "Save" at bounding box center [882, 344] width 114 height 30
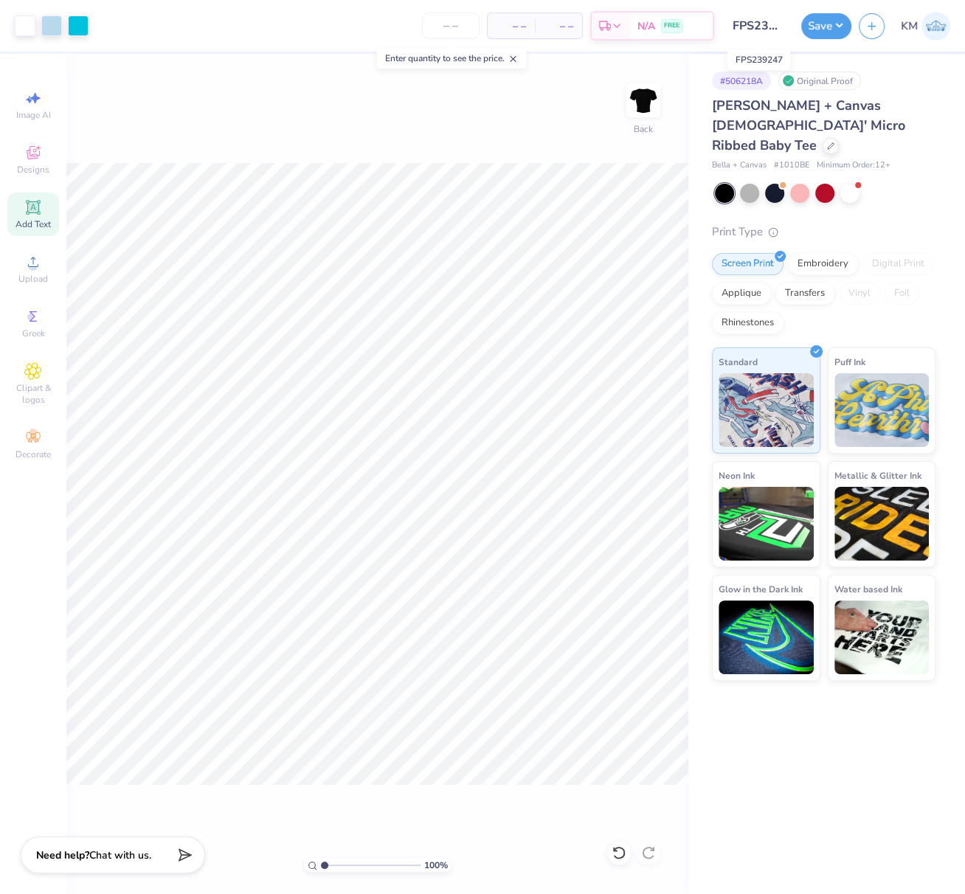
scroll to position [0, 14]
drag, startPoint x: 729, startPoint y: 29, endPoint x: 774, endPoint y: 18, distance: 46.3
click at [793, 30] on input "FPS239247" at bounding box center [757, 26] width 72 height 30
drag, startPoint x: 826, startPoint y: 24, endPoint x: 839, endPoint y: 34, distance: 15.8
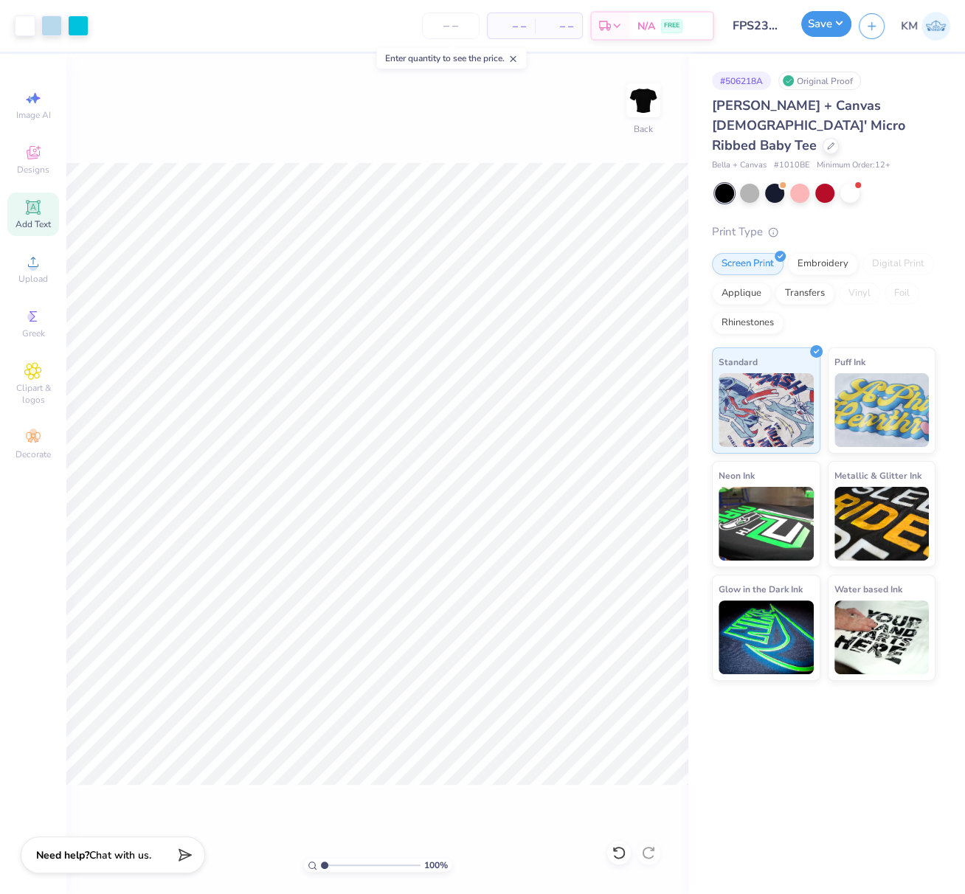
click at [826, 24] on button "Save" at bounding box center [826, 24] width 50 height 26
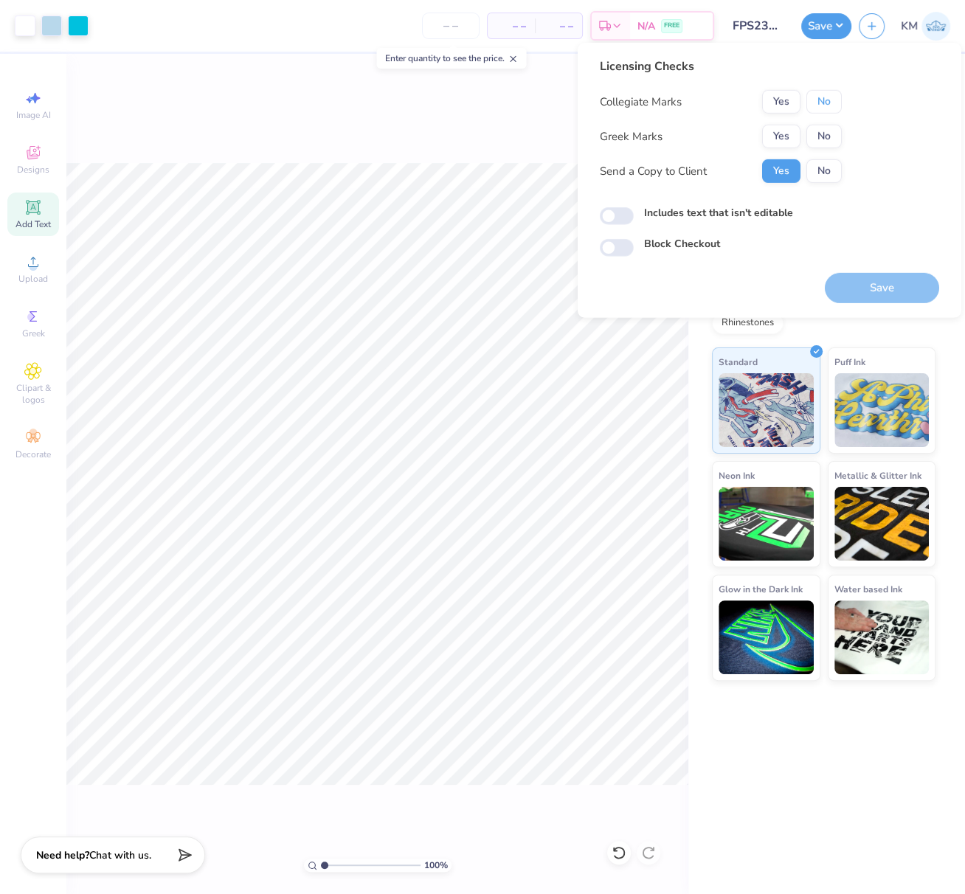
click at [828, 100] on button "No" at bounding box center [823, 102] width 35 height 24
click at [788, 131] on button "Yes" at bounding box center [781, 137] width 38 height 24
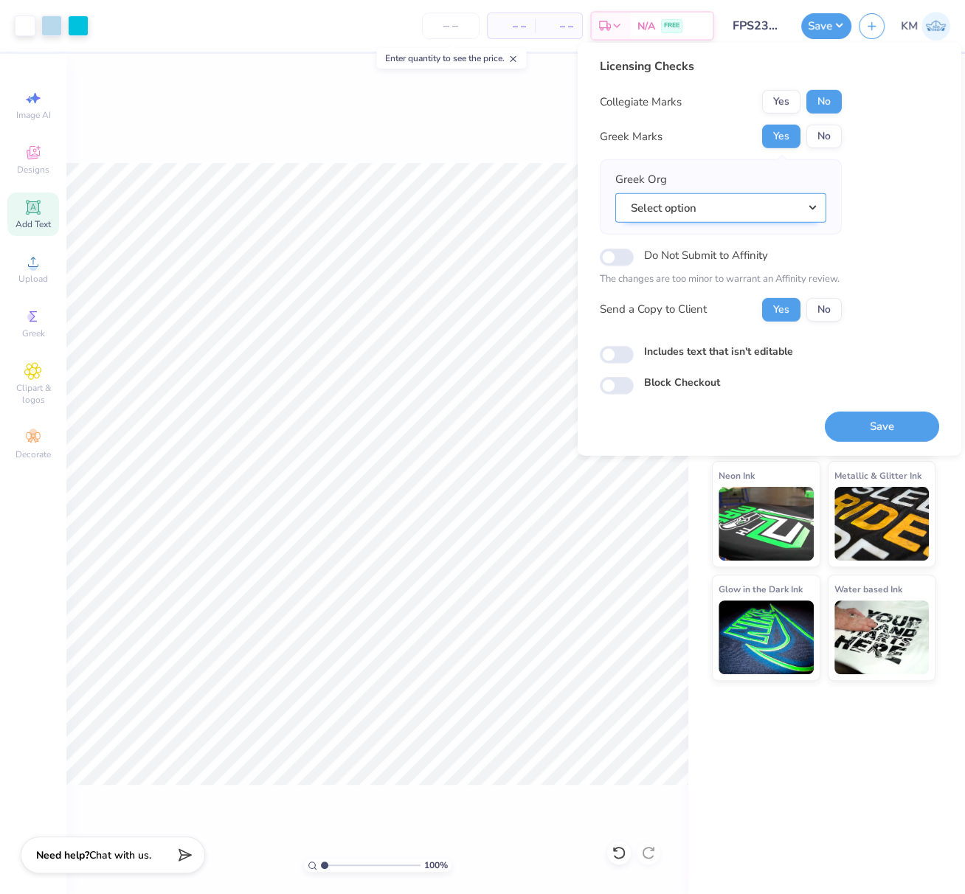
click at [815, 211] on button "Select option" at bounding box center [720, 208] width 211 height 30
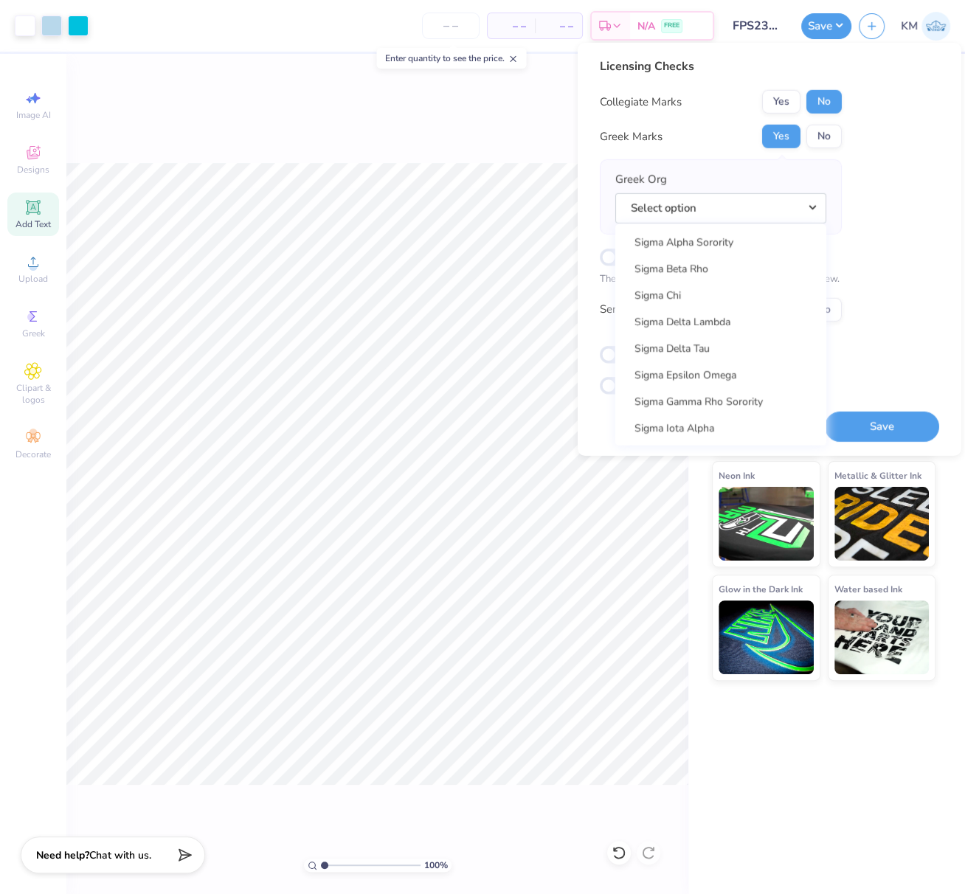
scroll to position [9430, 0]
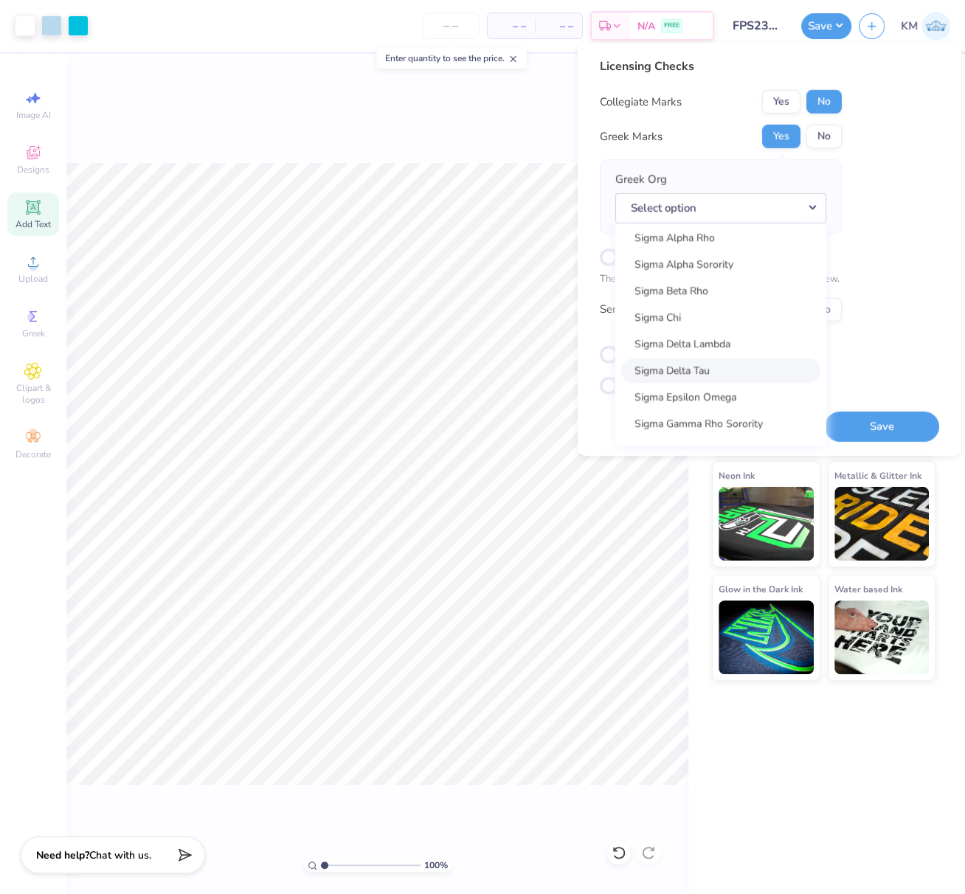
click at [706, 367] on link "Sigma Delta Tau" at bounding box center [720, 370] width 199 height 24
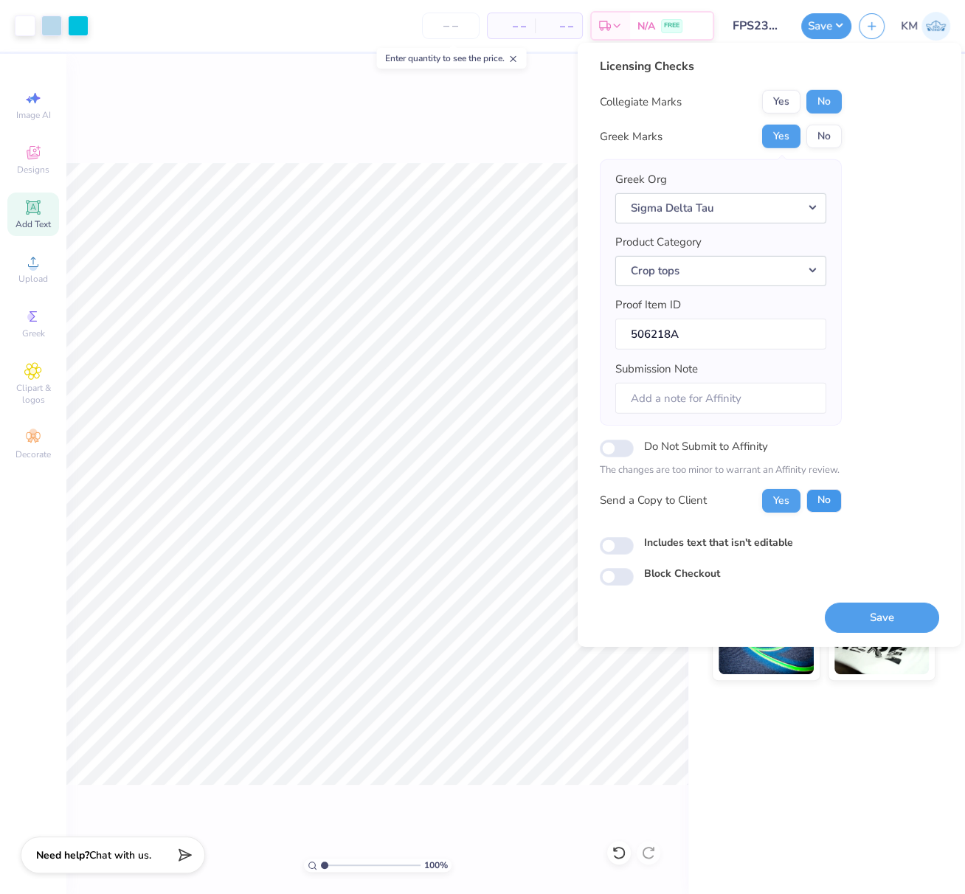
click at [825, 491] on button "No" at bounding box center [823, 500] width 35 height 24
click at [879, 620] on button "Save" at bounding box center [882, 617] width 114 height 30
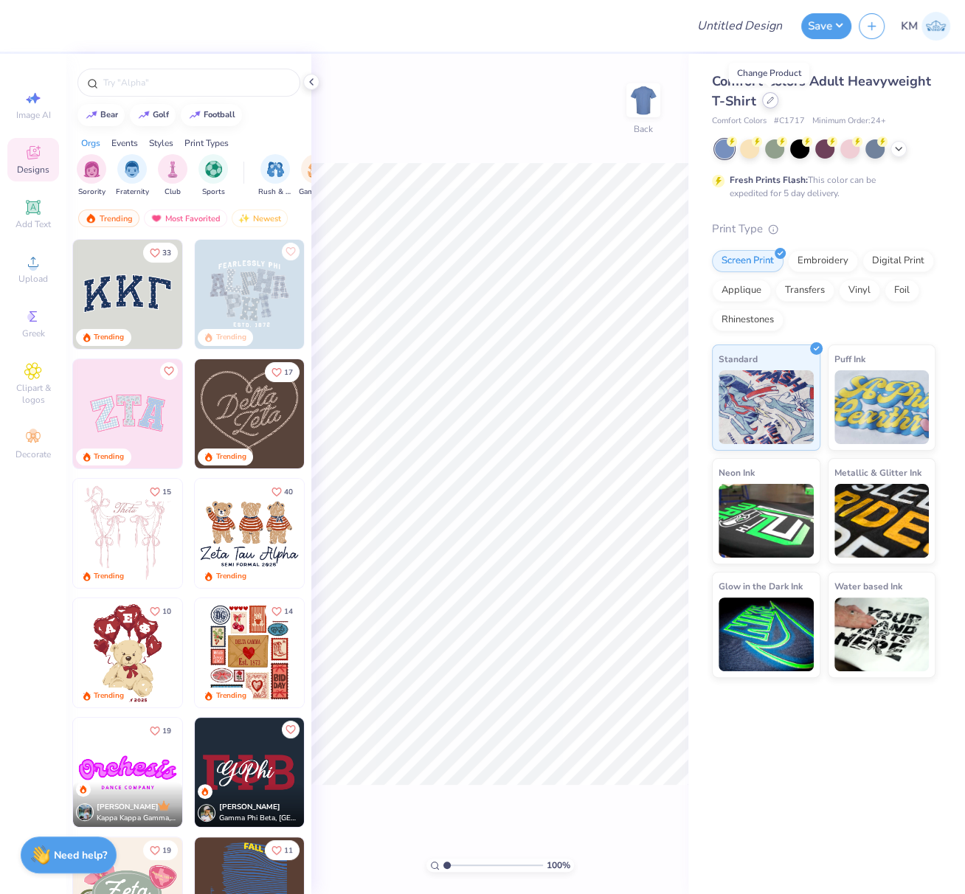
click at [769, 102] on icon at bounding box center [769, 100] width 7 height 7
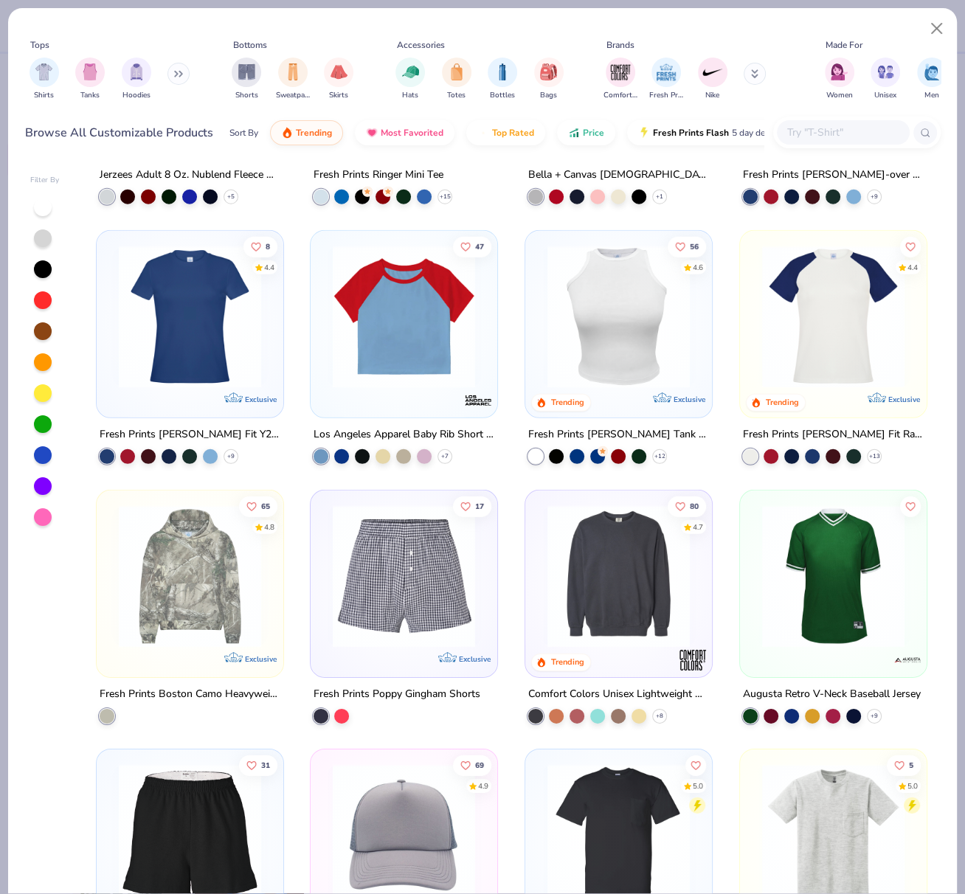
scroll to position [3310, 0]
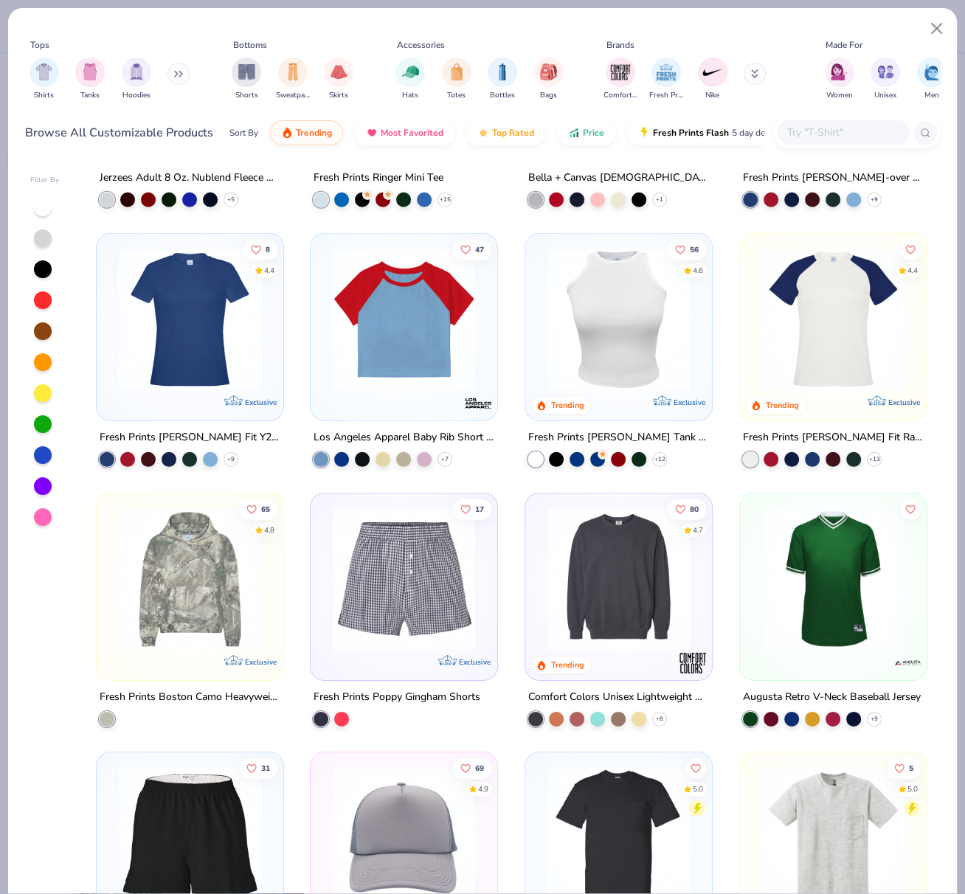
click at [598, 316] on img at bounding box center [618, 320] width 157 height 142
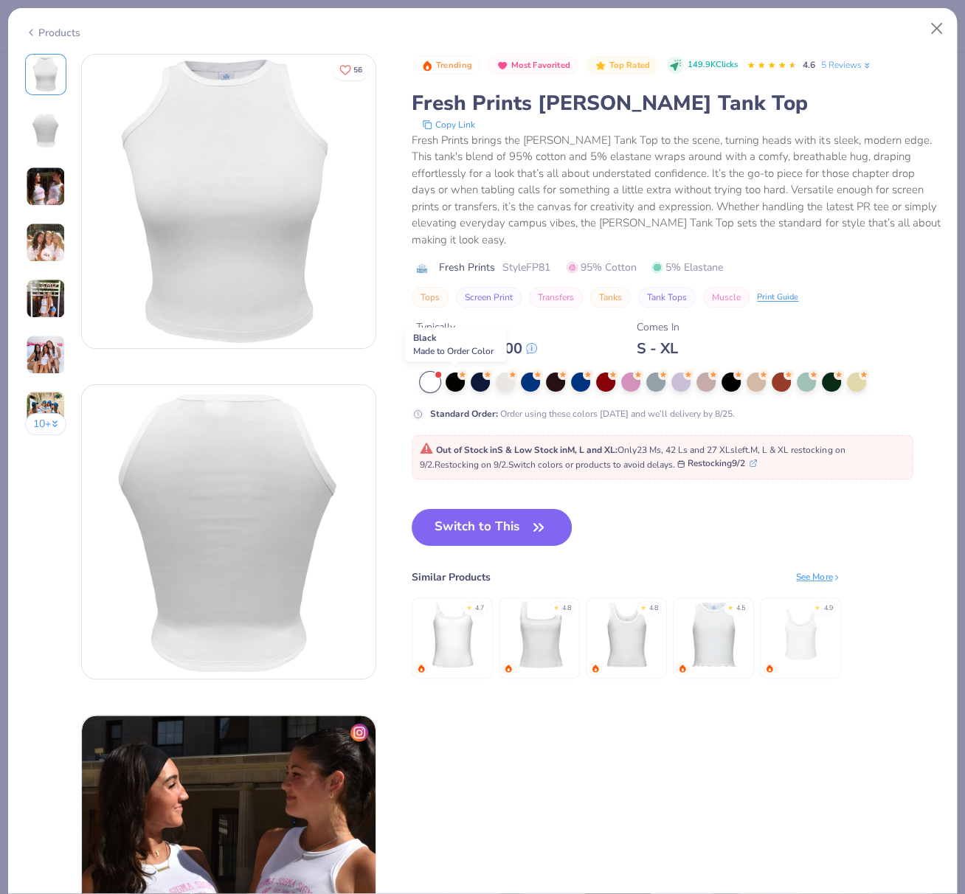
drag, startPoint x: 454, startPoint y: 381, endPoint x: 454, endPoint y: 392, distance: 11.1
click at [454, 382] on div at bounding box center [454, 381] width 19 height 19
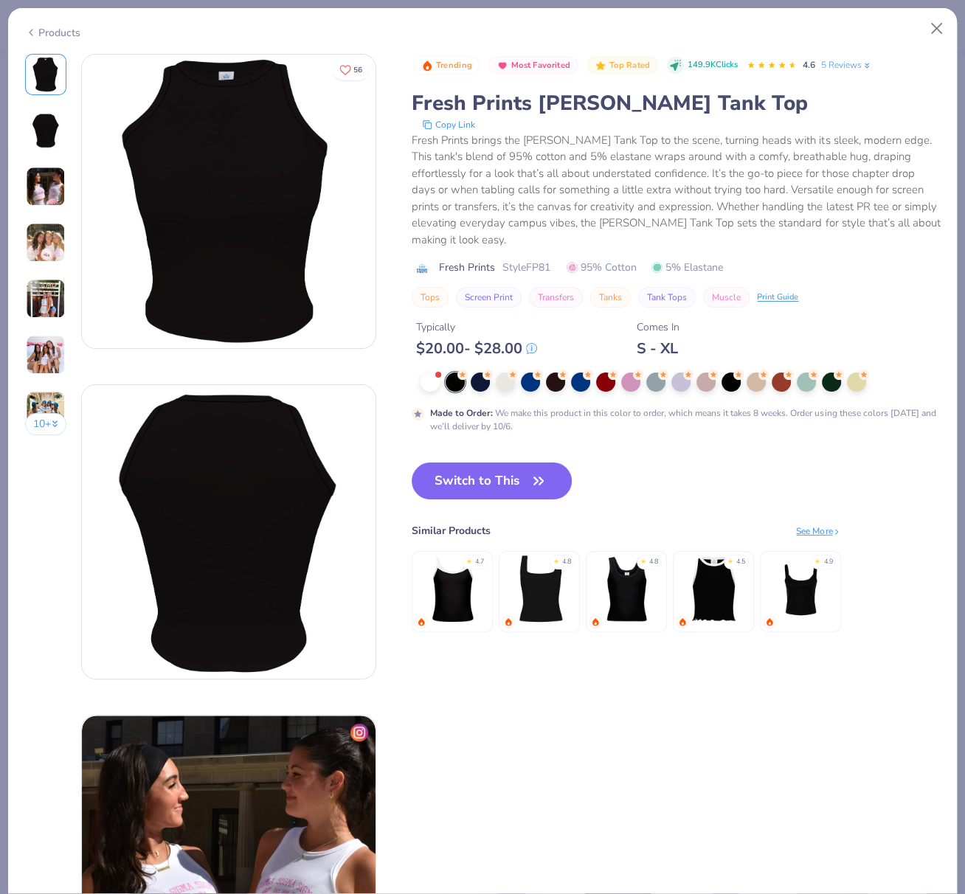
click at [463, 484] on button "Switch to This" at bounding box center [492, 480] width 160 height 37
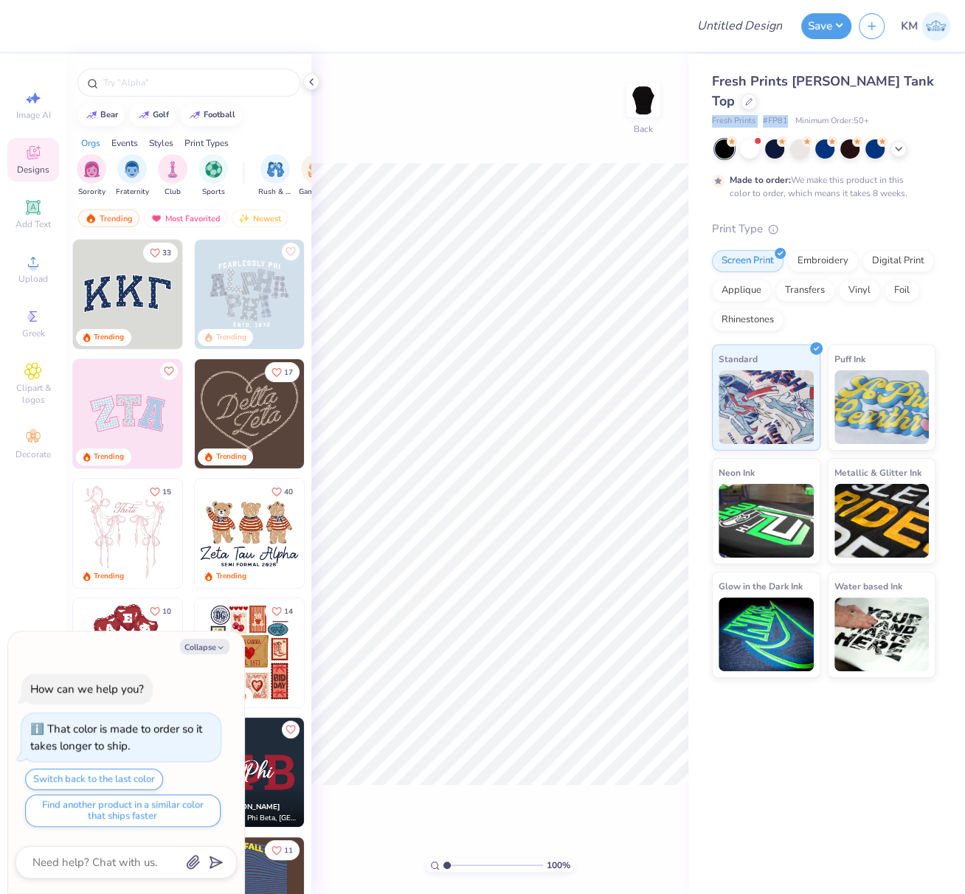
drag, startPoint x: 708, startPoint y: 102, endPoint x: 794, endPoint y: 113, distance: 86.3
click at [787, 102] on div "Fresh Prints [PERSON_NAME] Tank Top Fresh Prints # FP81 Minimum Order: 50 + Mad…" at bounding box center [826, 366] width 277 height 624
copy div "Fresh Prints # FP81"
type textarea "x"
